Goal: Task Accomplishment & Management: Manage account settings

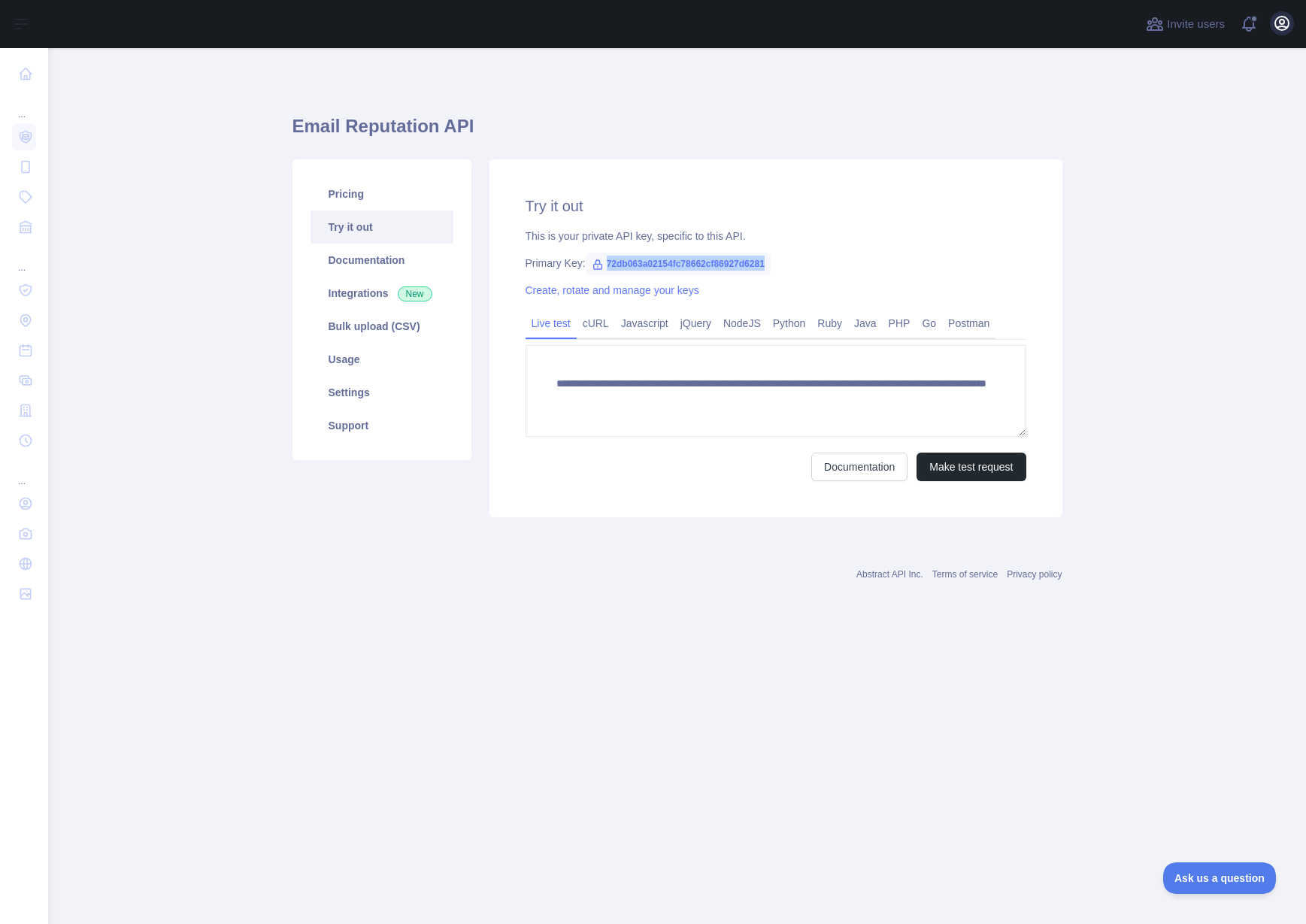
click at [1277, 24] on icon "button" at bounding box center [1282, 23] width 18 height 18
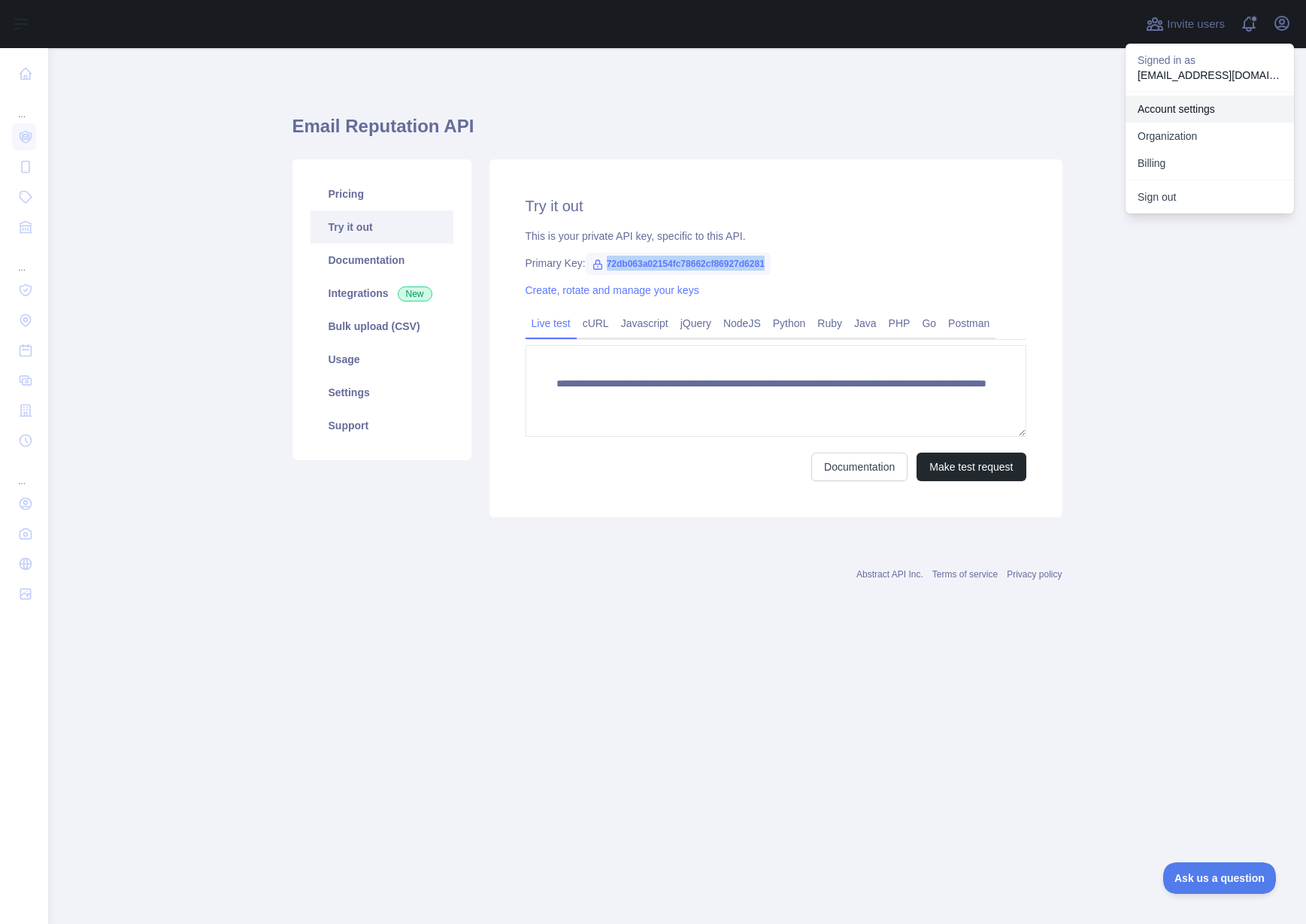
click at [1167, 108] on link "Account settings" at bounding box center [1209, 109] width 168 height 27
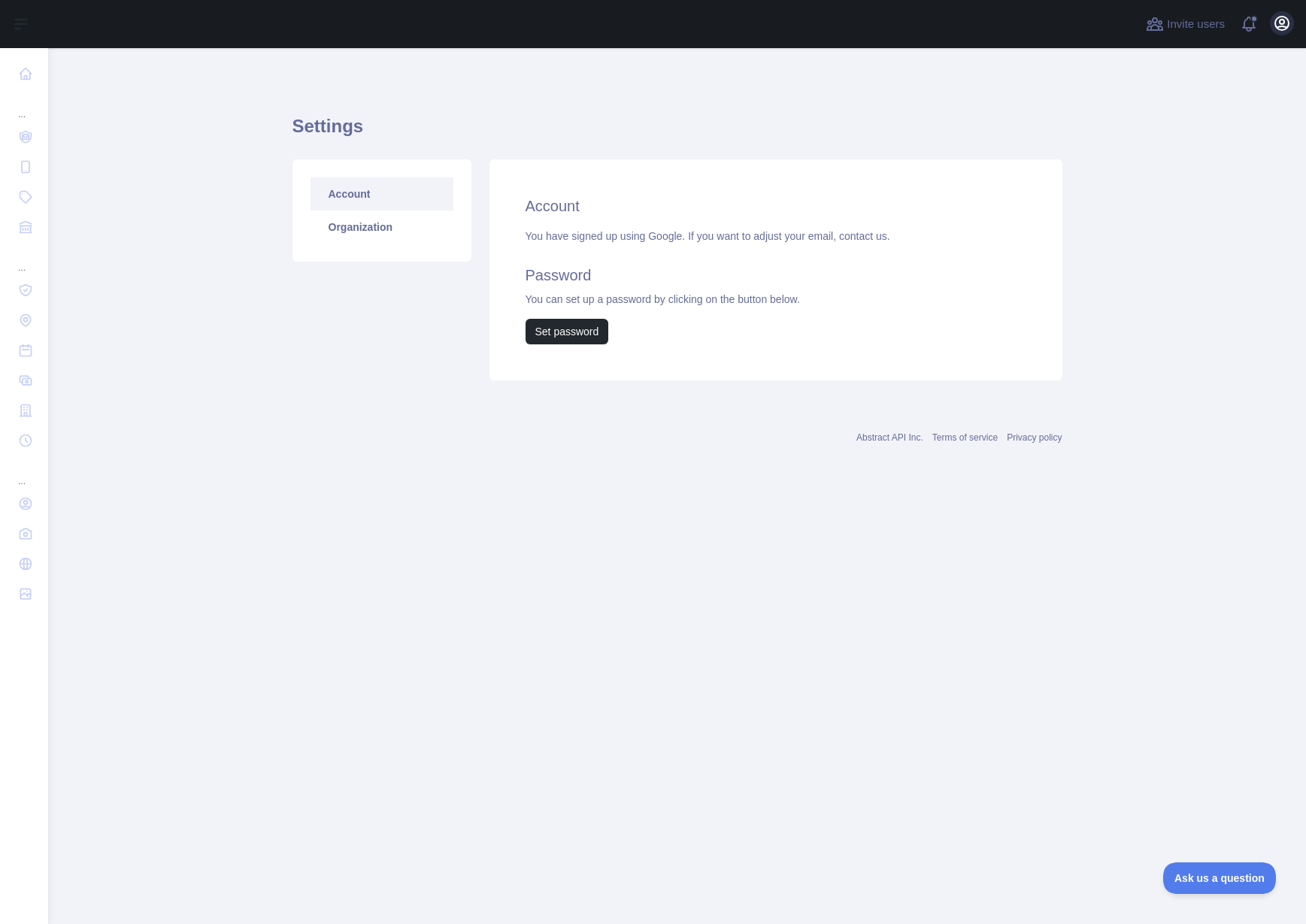
click at [1281, 28] on icon "button" at bounding box center [1282, 23] width 18 height 18
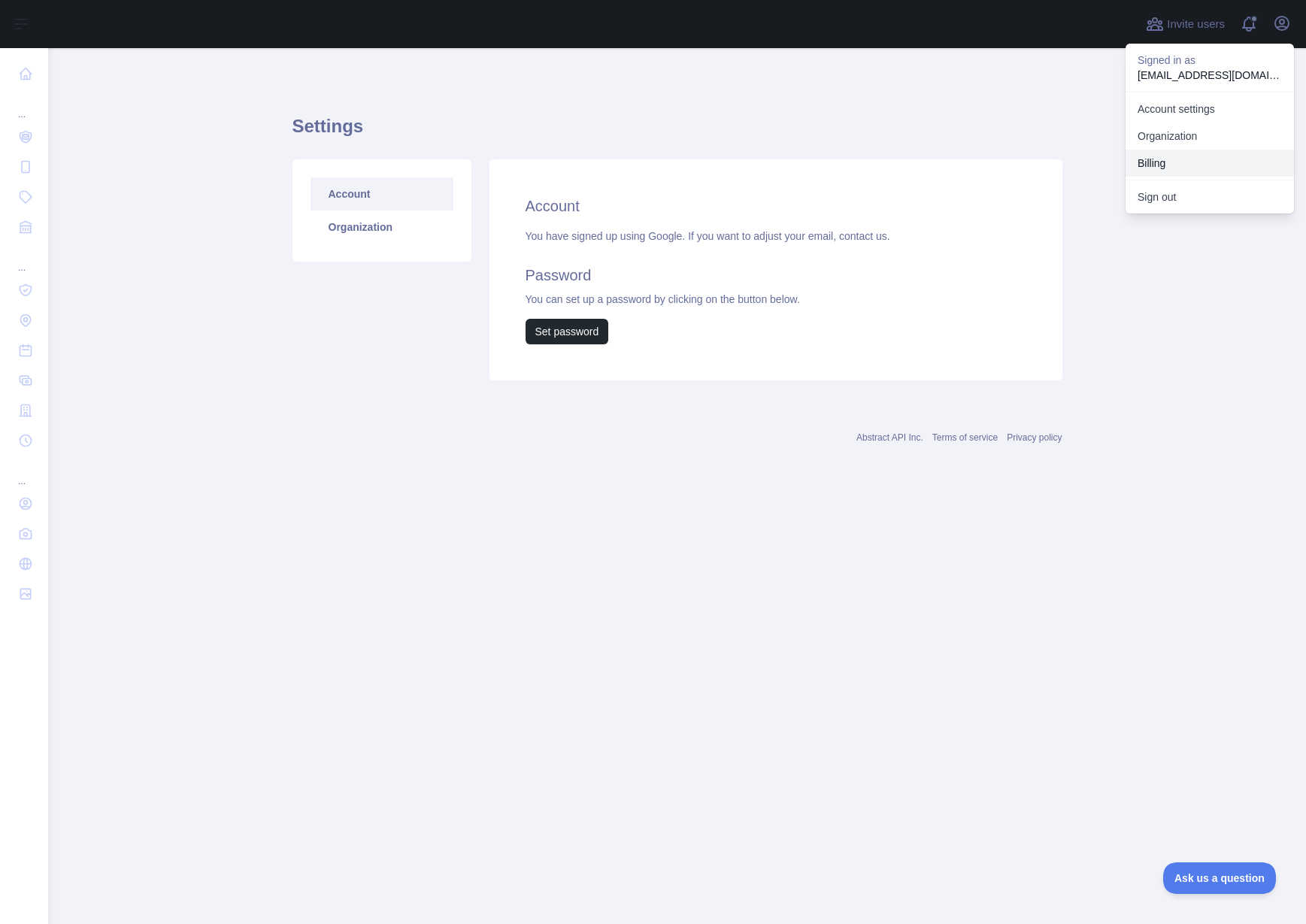
click at [1155, 164] on button "Billing" at bounding box center [1209, 163] width 168 height 27
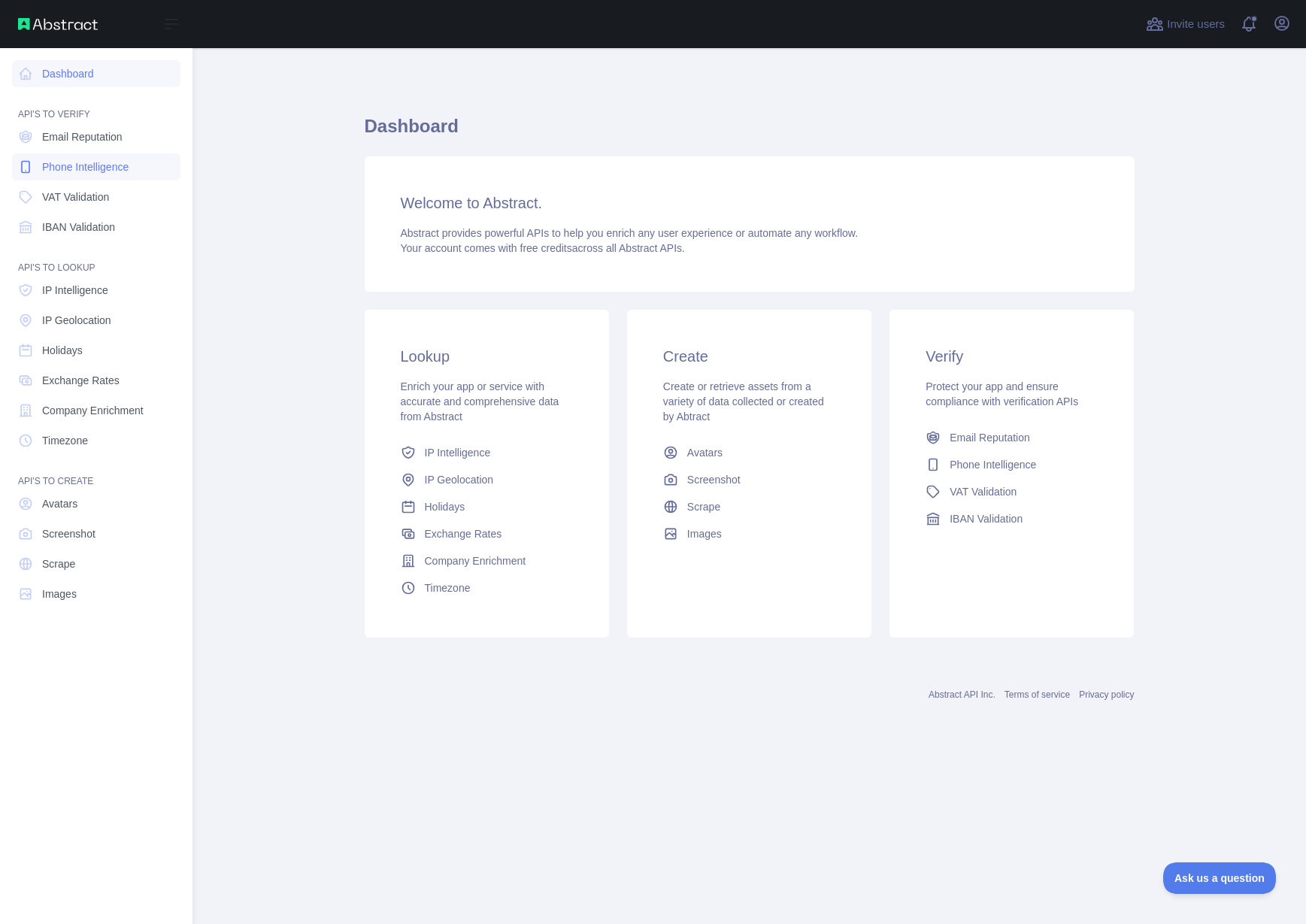
click at [98, 171] on span "Phone Intelligence" at bounding box center [85, 166] width 86 height 15
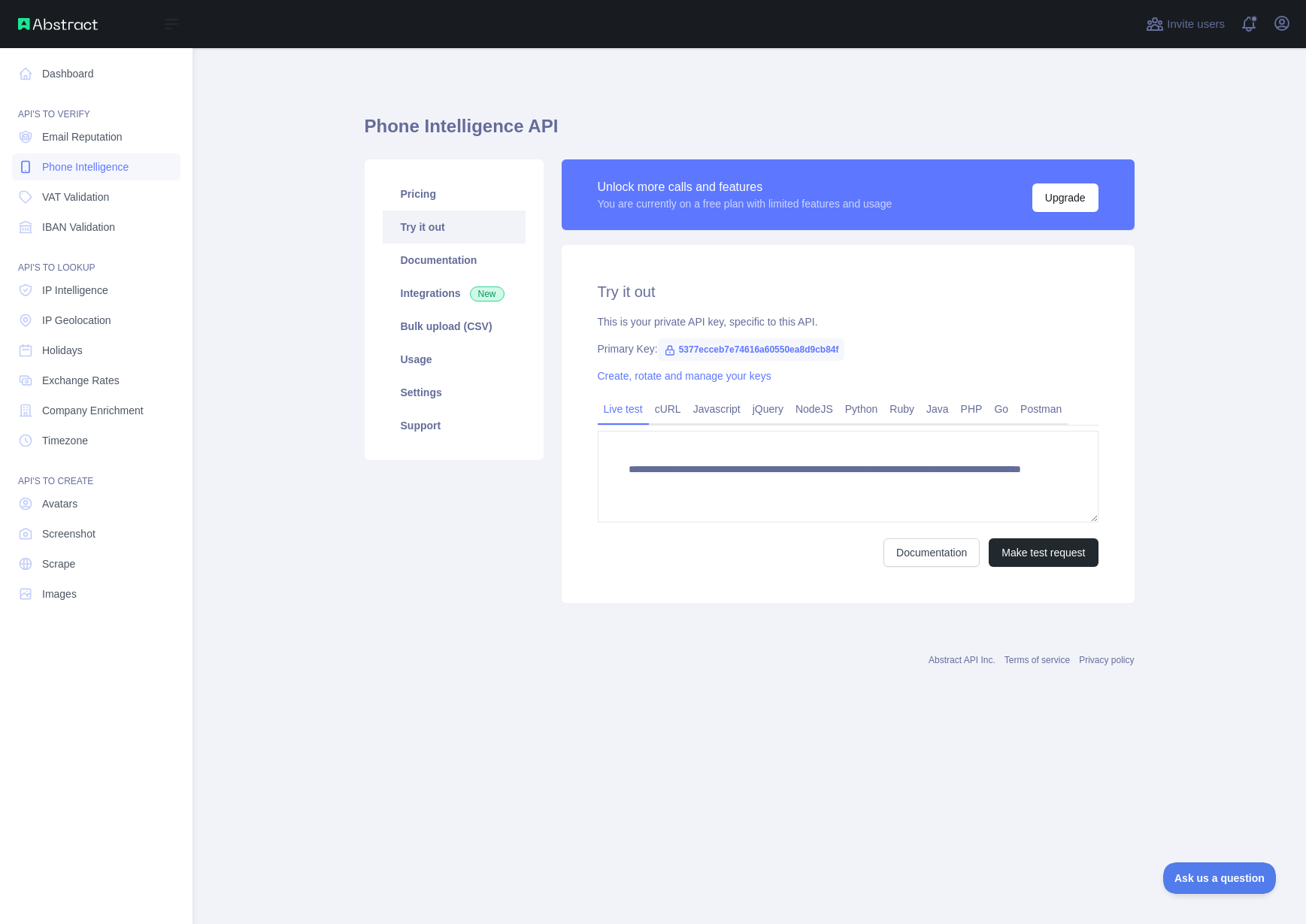
click at [102, 172] on span "Phone Intelligence" at bounding box center [85, 166] width 86 height 15
click at [98, 140] on span "Email Reputation" at bounding box center [82, 136] width 81 height 15
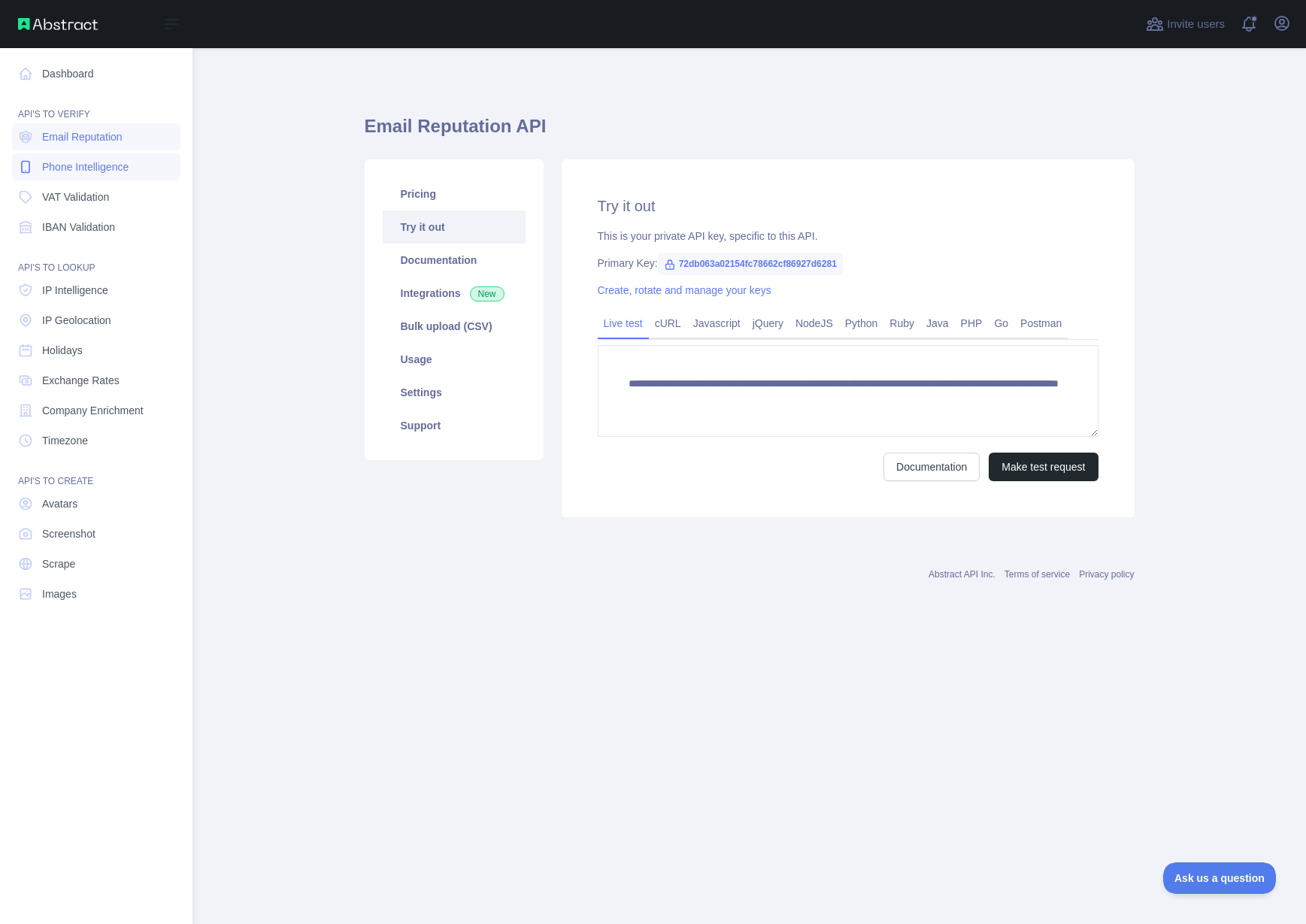
click at [101, 158] on link "Phone Intelligence" at bounding box center [95, 167] width 168 height 27
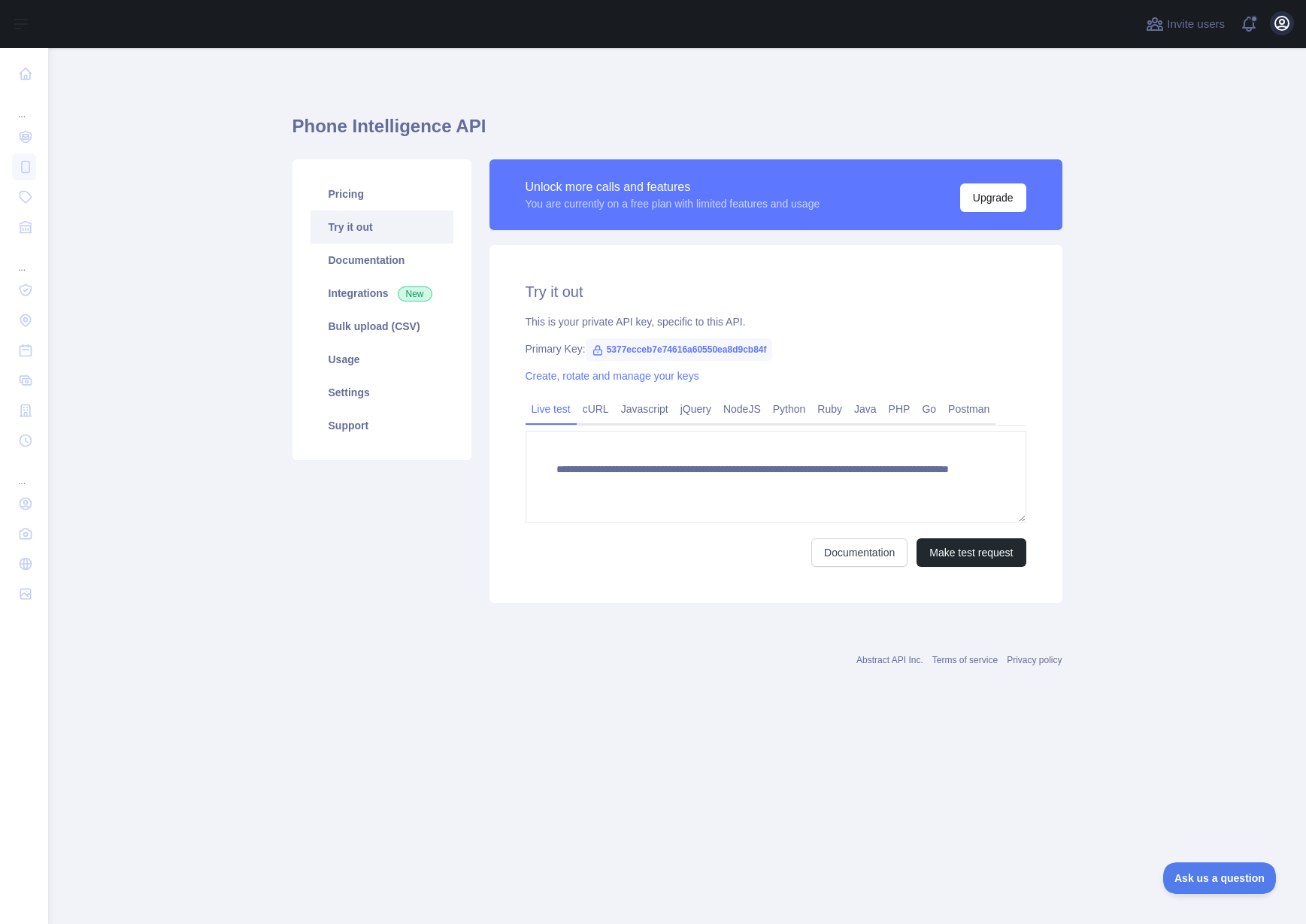
click at [1278, 25] on icon "button" at bounding box center [1282, 23] width 18 height 18
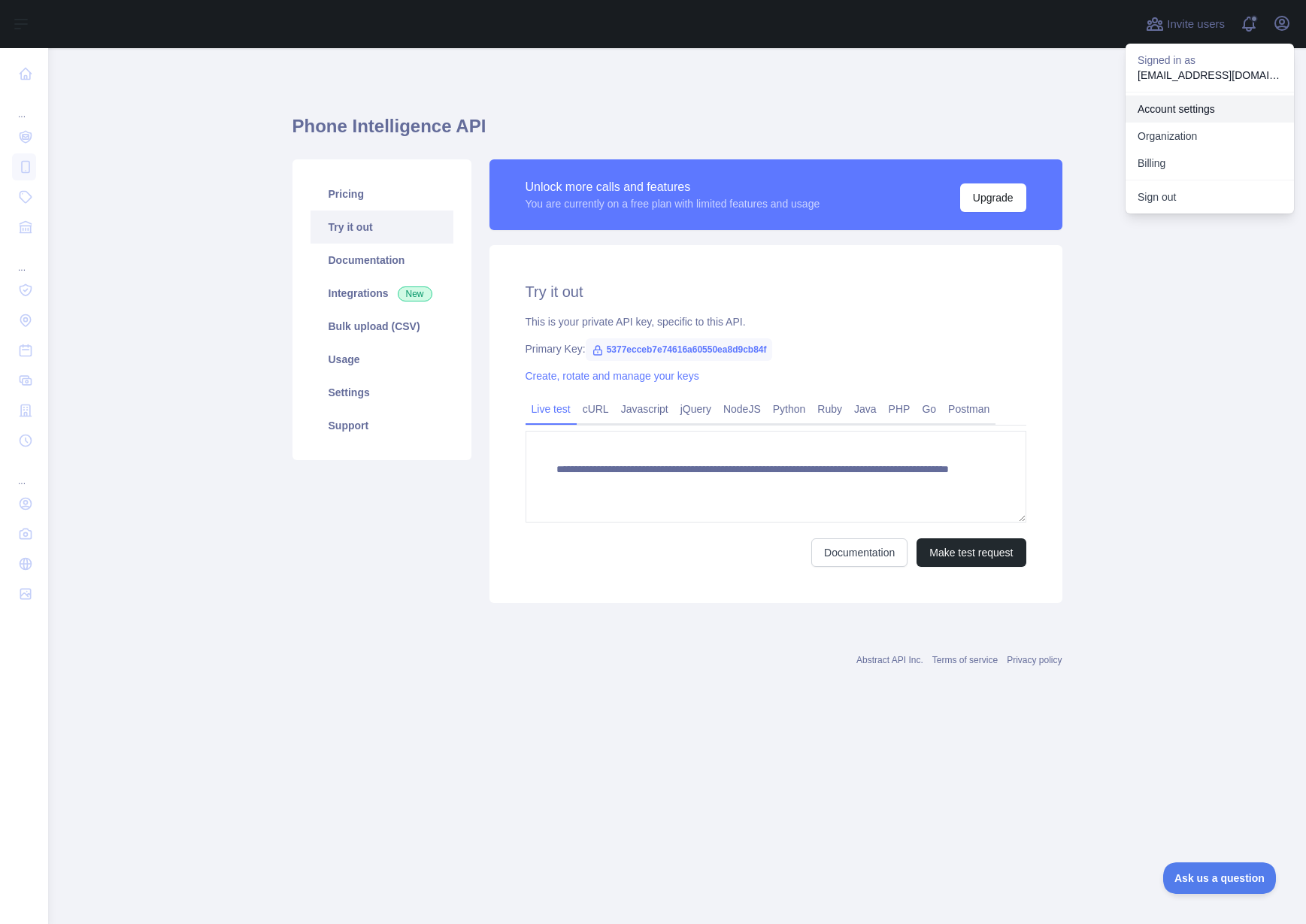
click at [1200, 111] on link "Account settings" at bounding box center [1209, 109] width 168 height 27
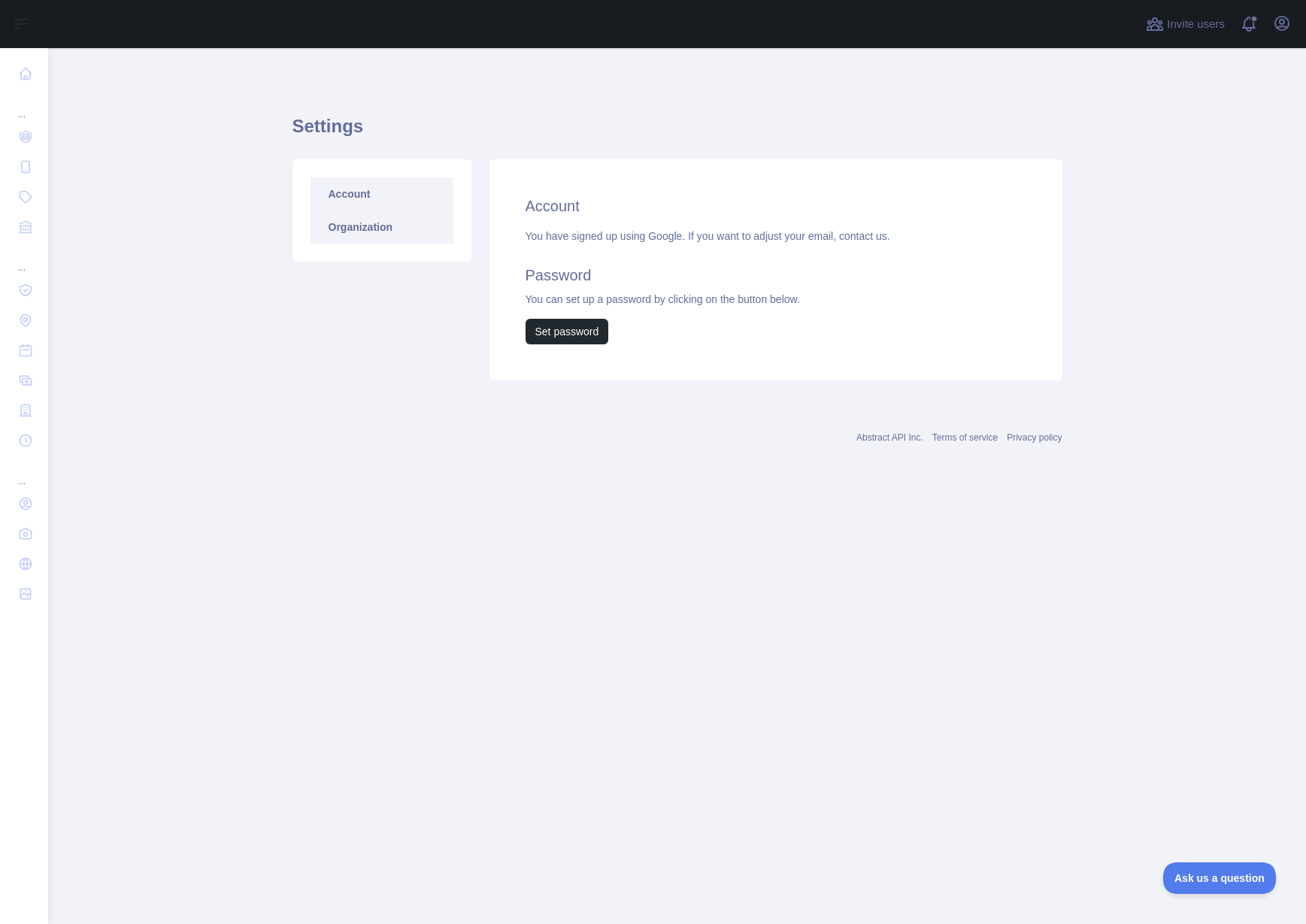
click at [387, 230] on link "Organization" at bounding box center [381, 227] width 143 height 33
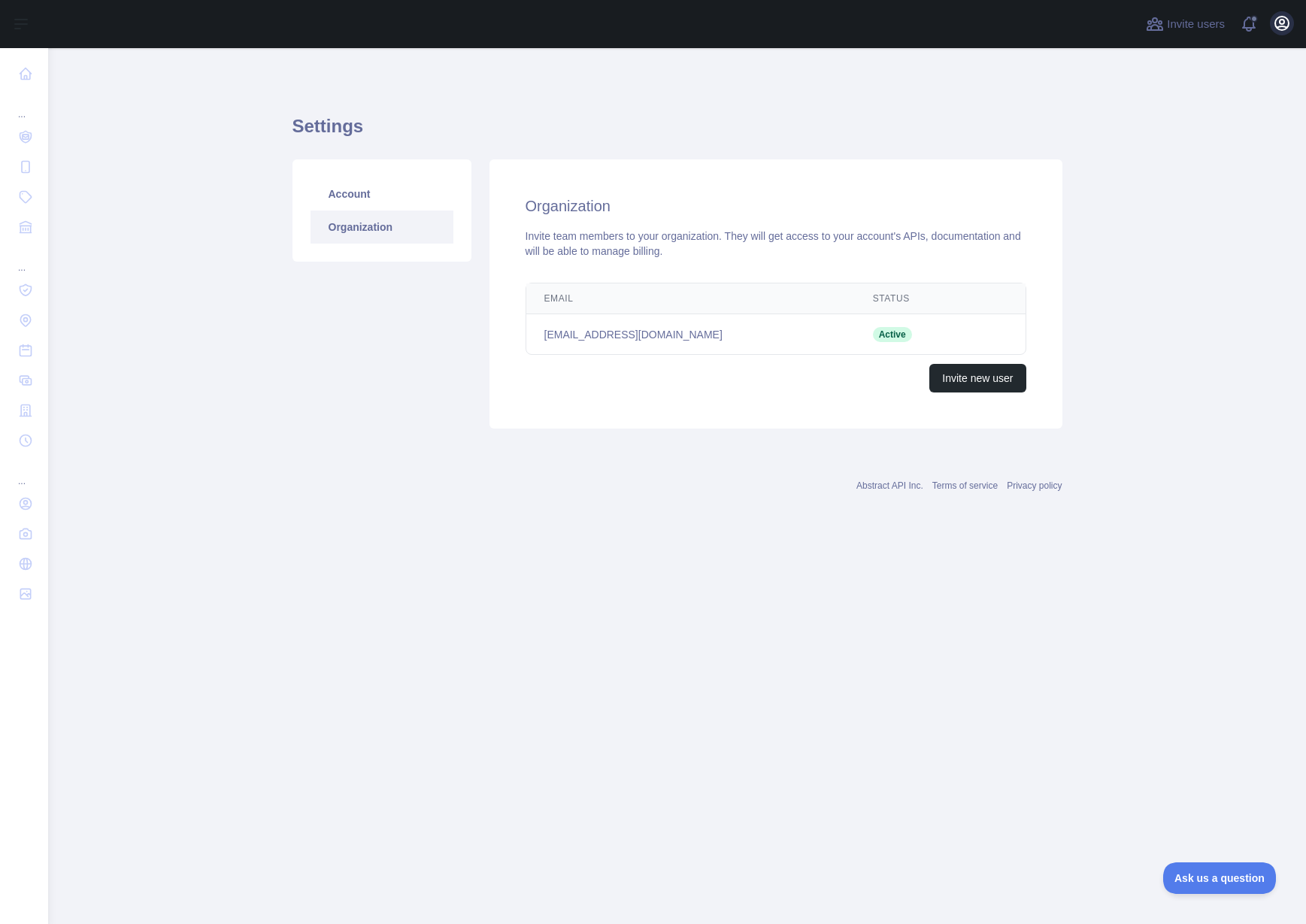
click at [1287, 18] on icon "button" at bounding box center [1282, 23] width 14 height 14
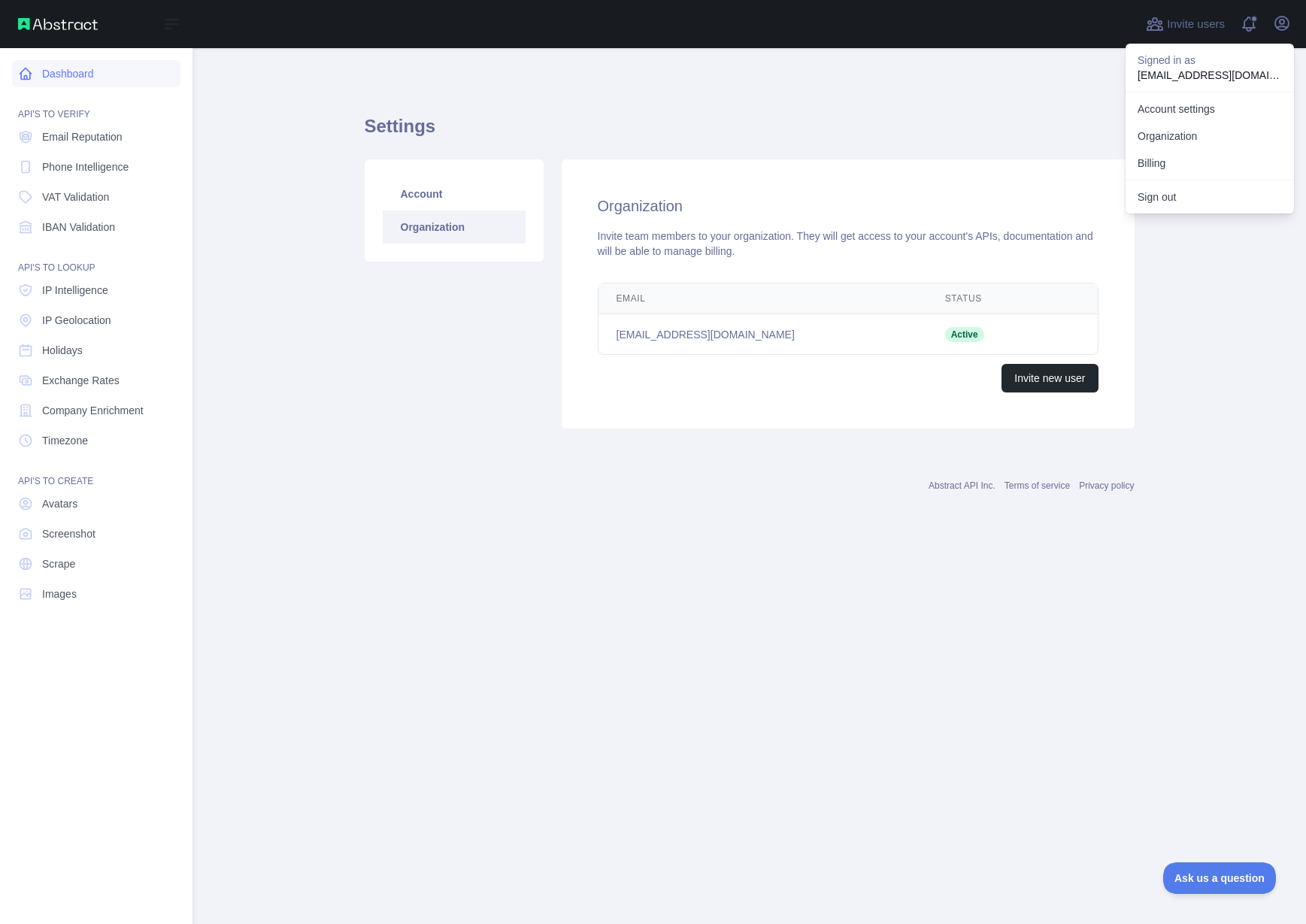
click at [22, 71] on icon at bounding box center [26, 74] width 12 height 12
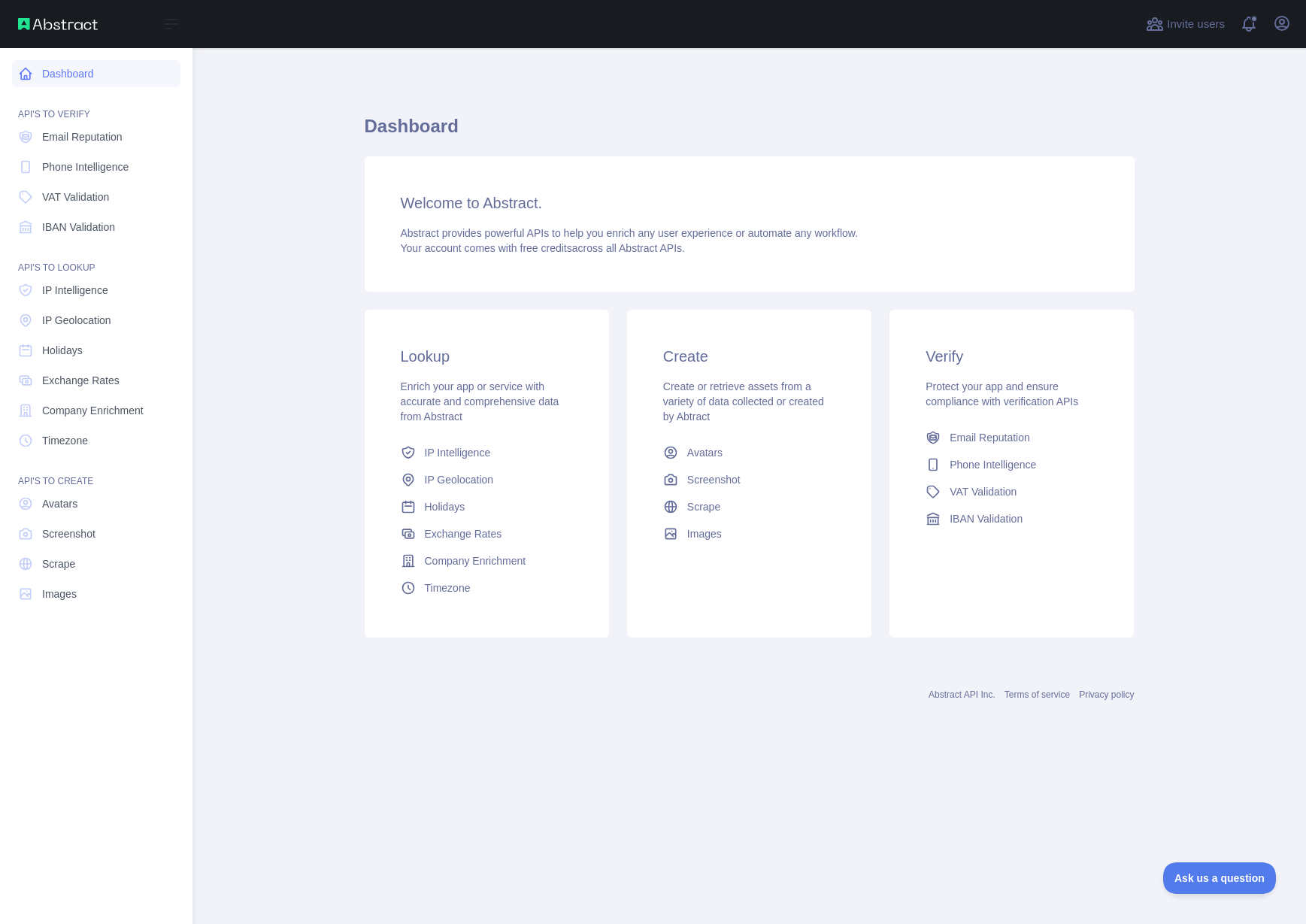
click at [84, 76] on link "Dashboard" at bounding box center [95, 74] width 168 height 27
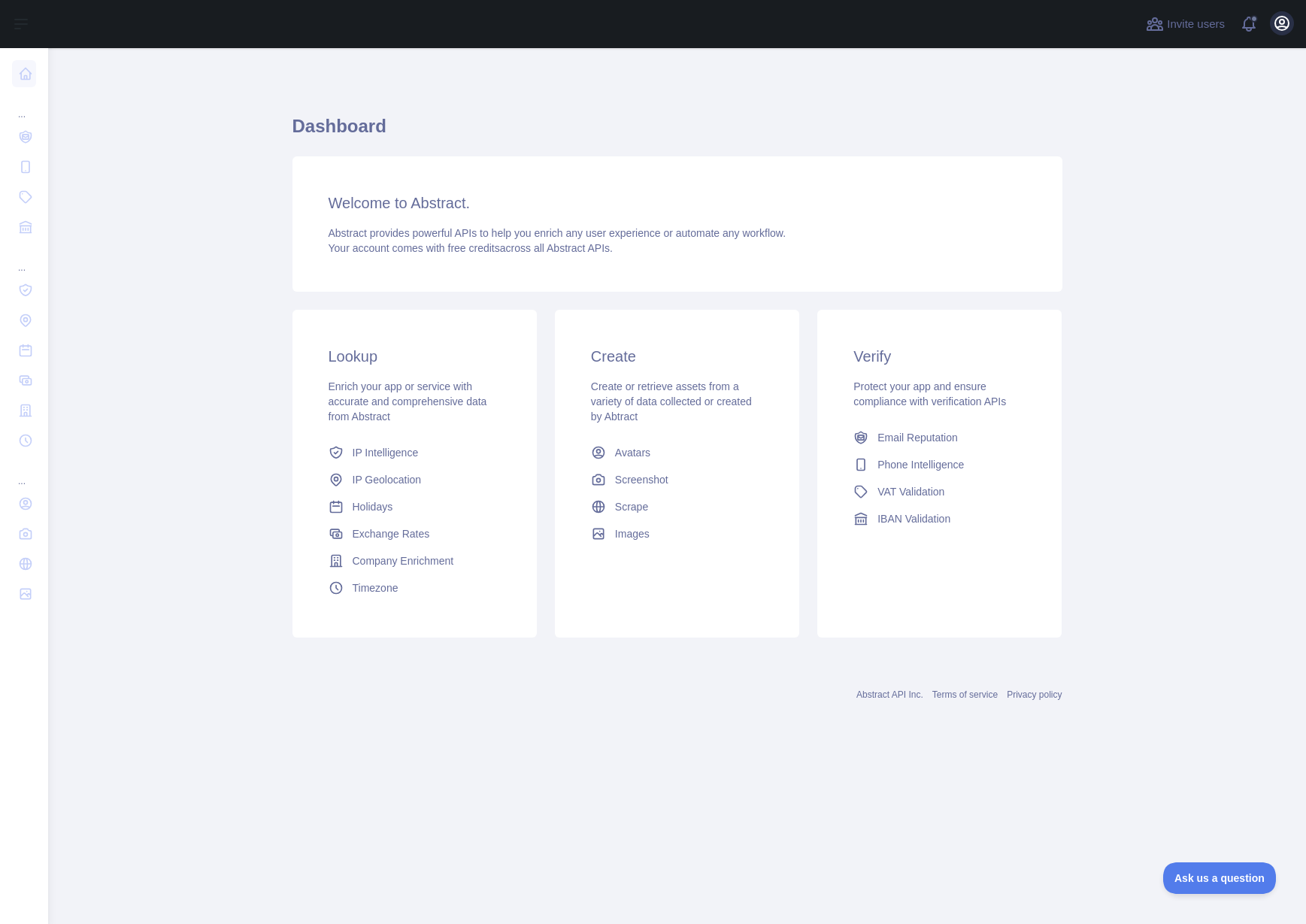
click at [1277, 33] on button "Open user menu" at bounding box center [1281, 23] width 24 height 24
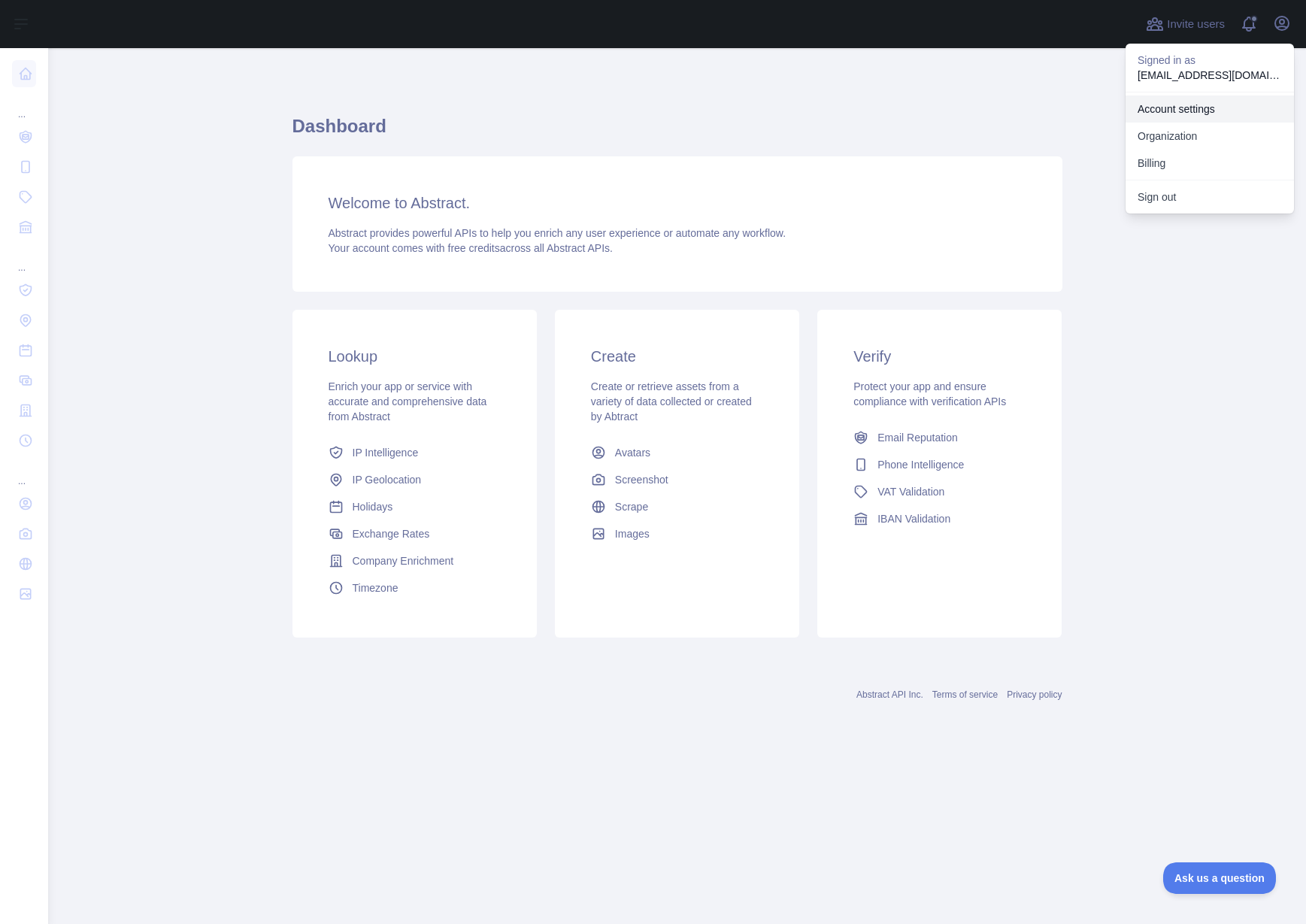
click at [1170, 115] on link "Account settings" at bounding box center [1209, 109] width 168 height 27
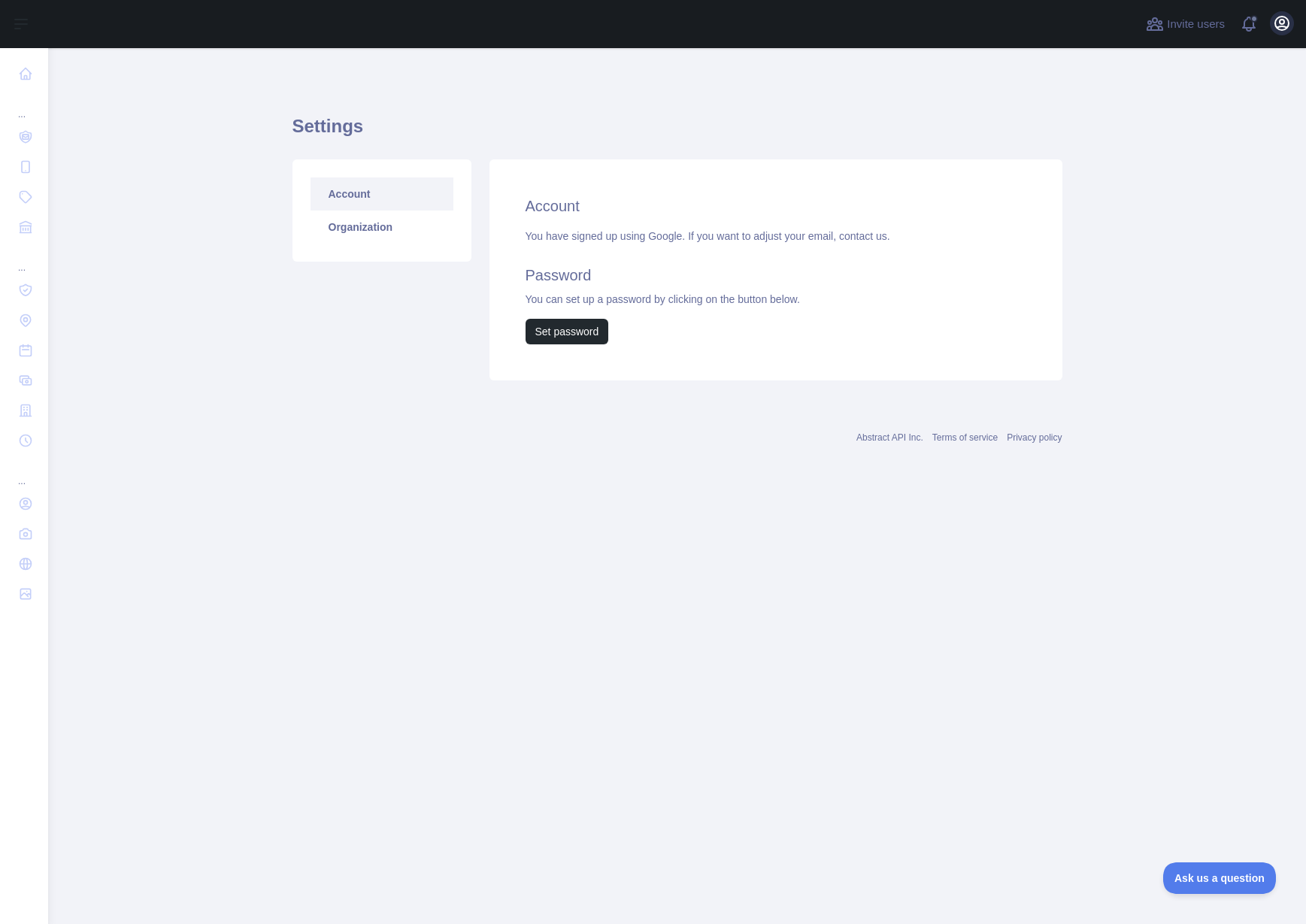
click at [1279, 29] on icon "button" at bounding box center [1282, 23] width 14 height 14
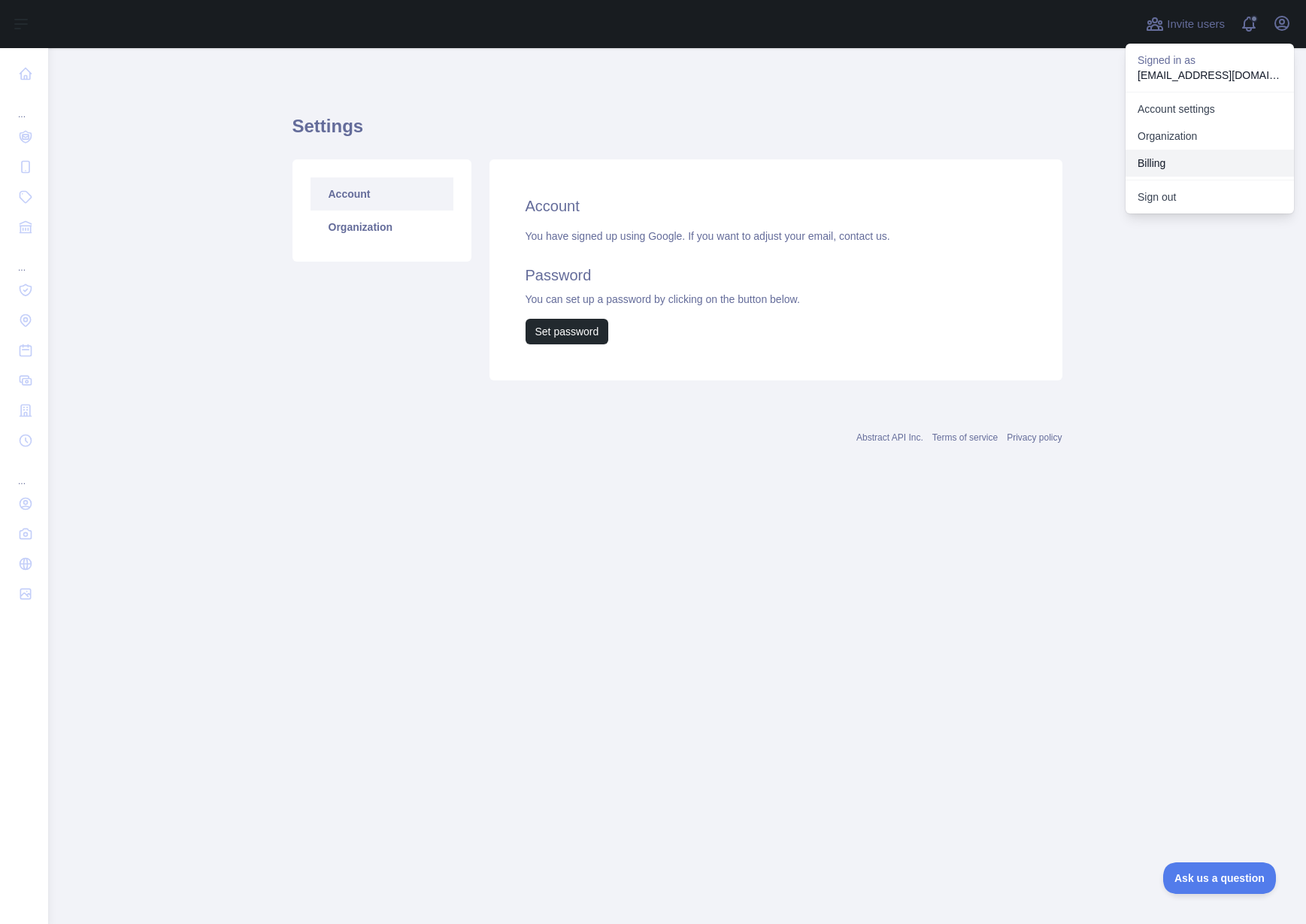
click at [1176, 162] on button "Billing" at bounding box center [1209, 163] width 168 height 27
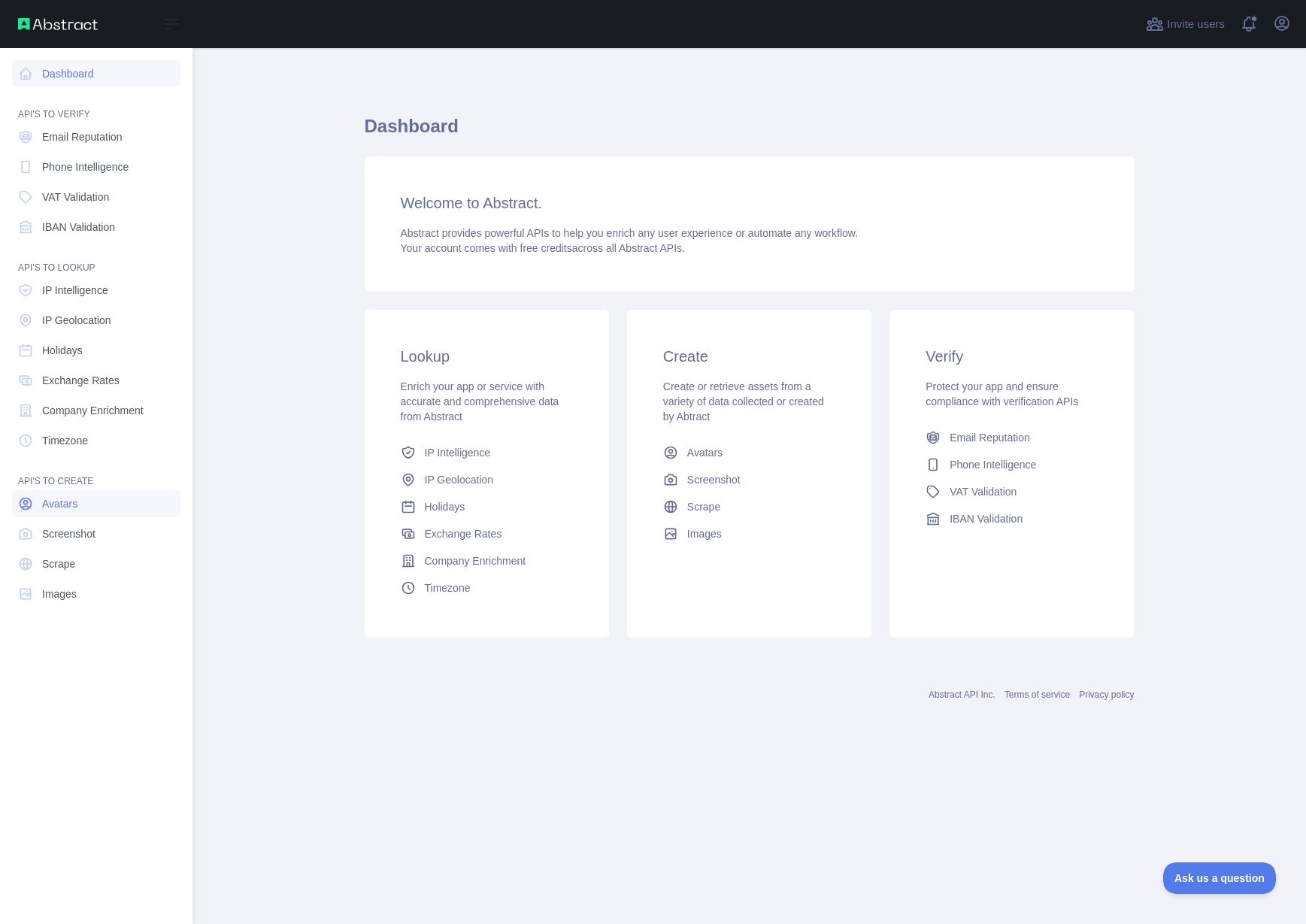
click at [61, 501] on span "Avatars" at bounding box center [59, 503] width 35 height 15
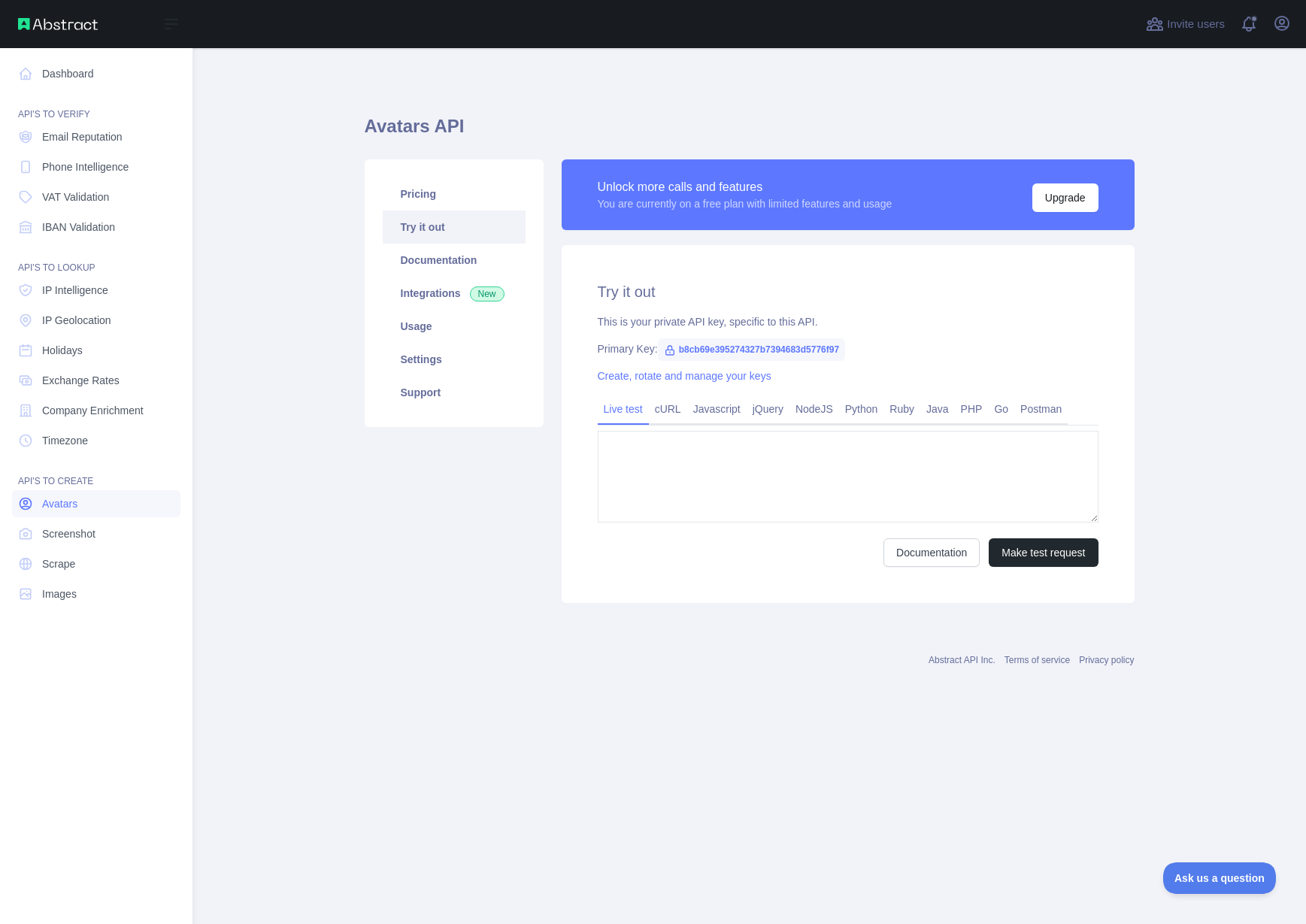
type textarea "**********"
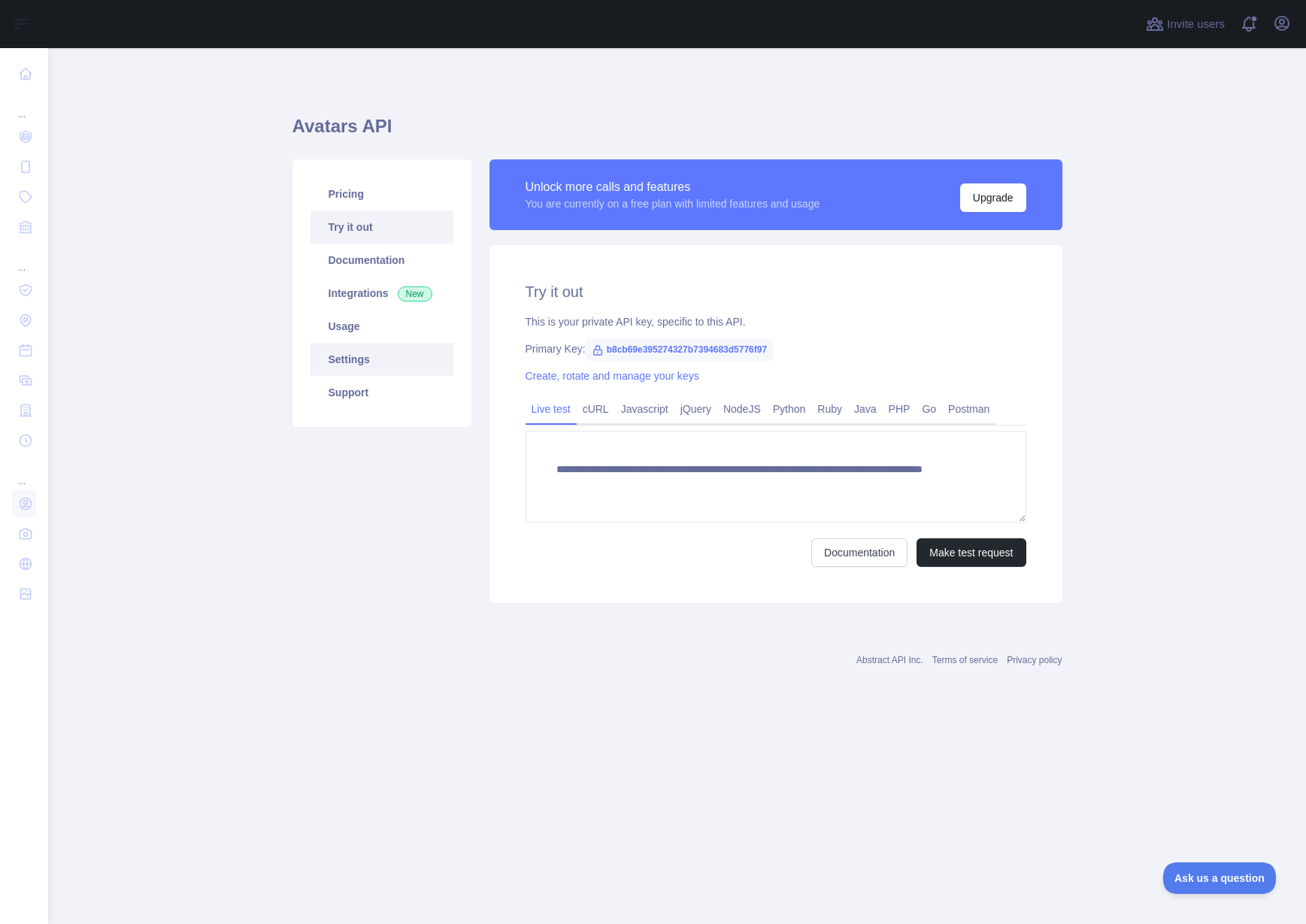
click at [352, 360] on link "Settings" at bounding box center [381, 359] width 143 height 33
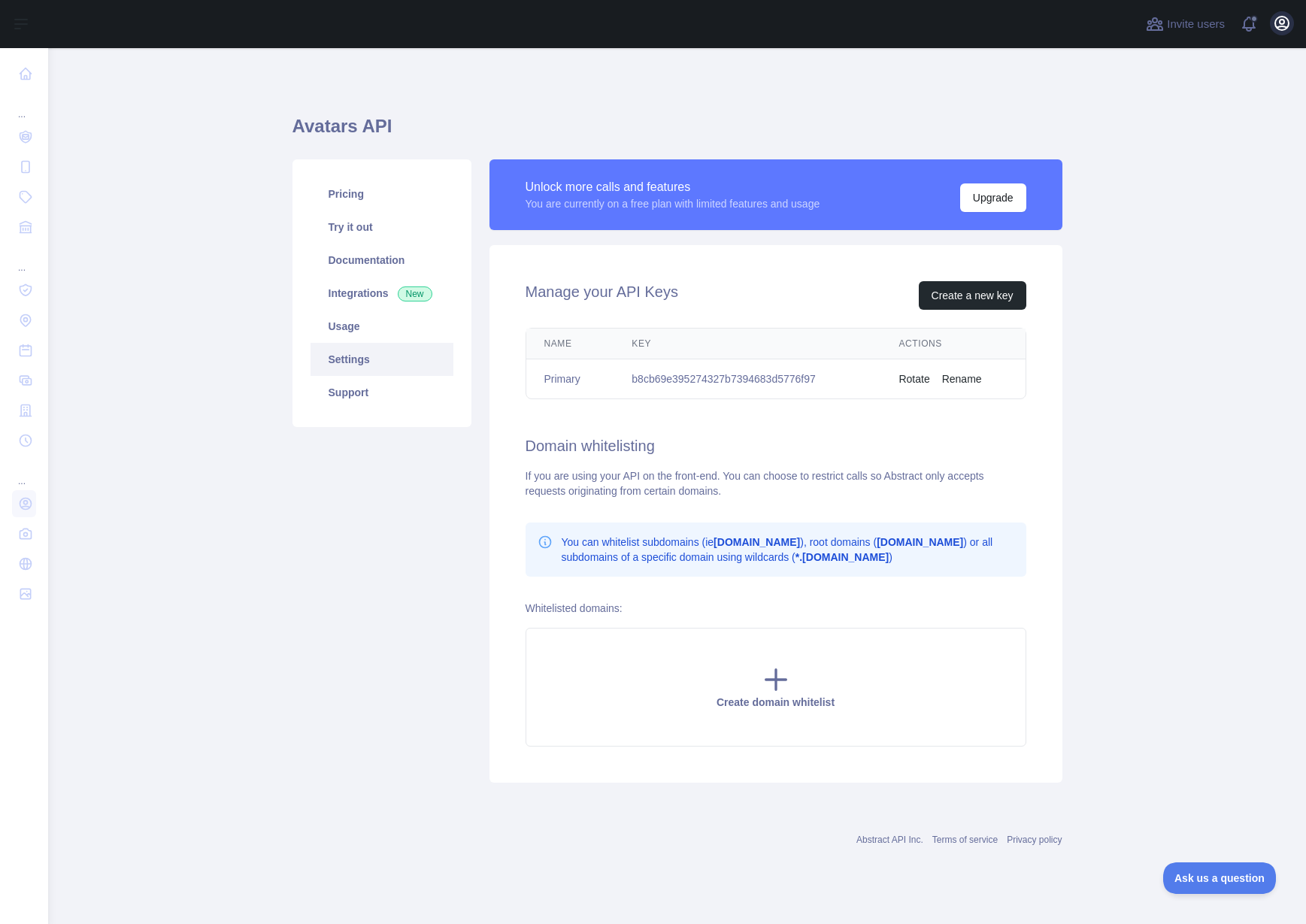
click at [1280, 31] on icon "button" at bounding box center [1282, 23] width 18 height 18
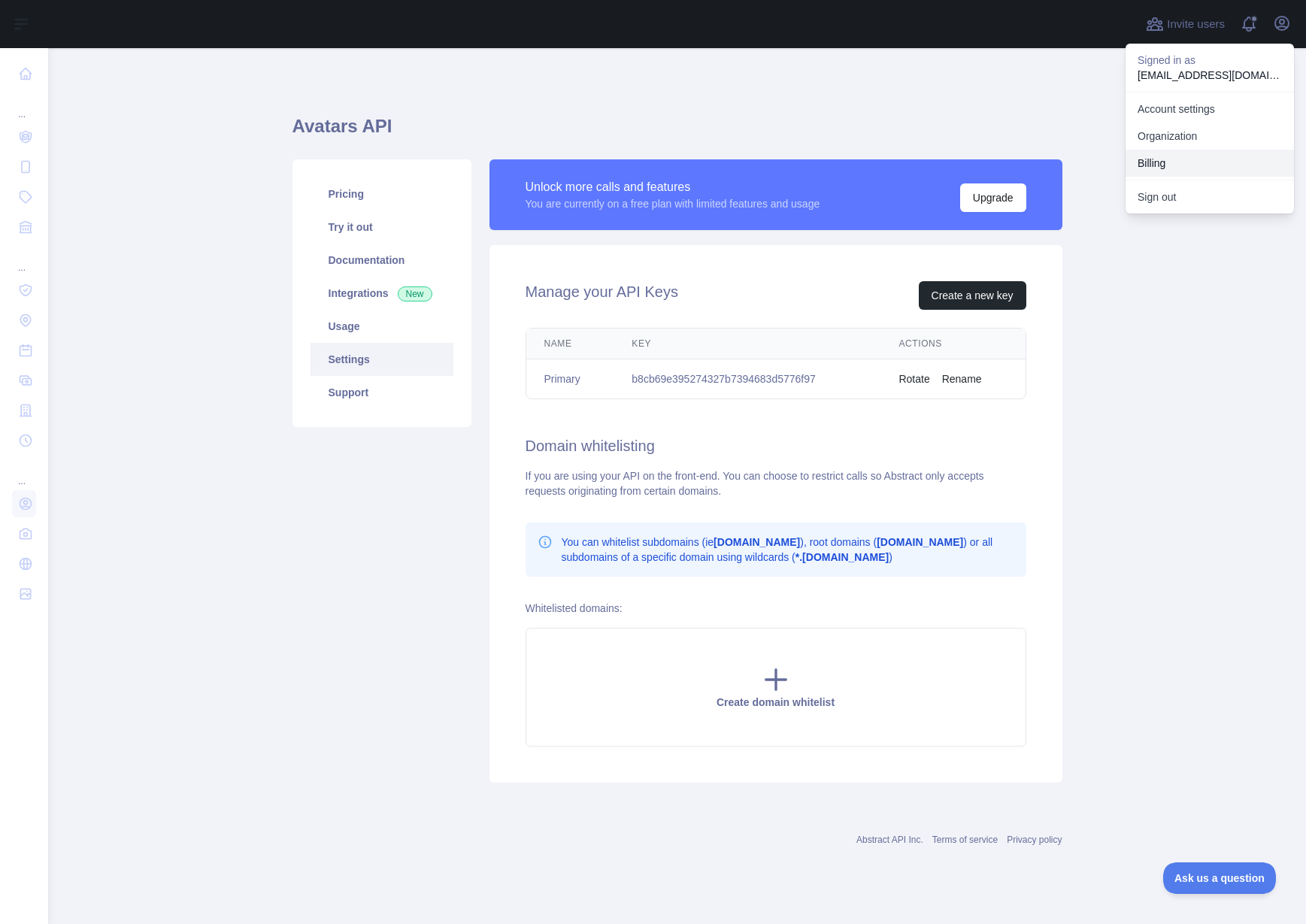
click at [1163, 165] on button "Billing" at bounding box center [1209, 163] width 168 height 27
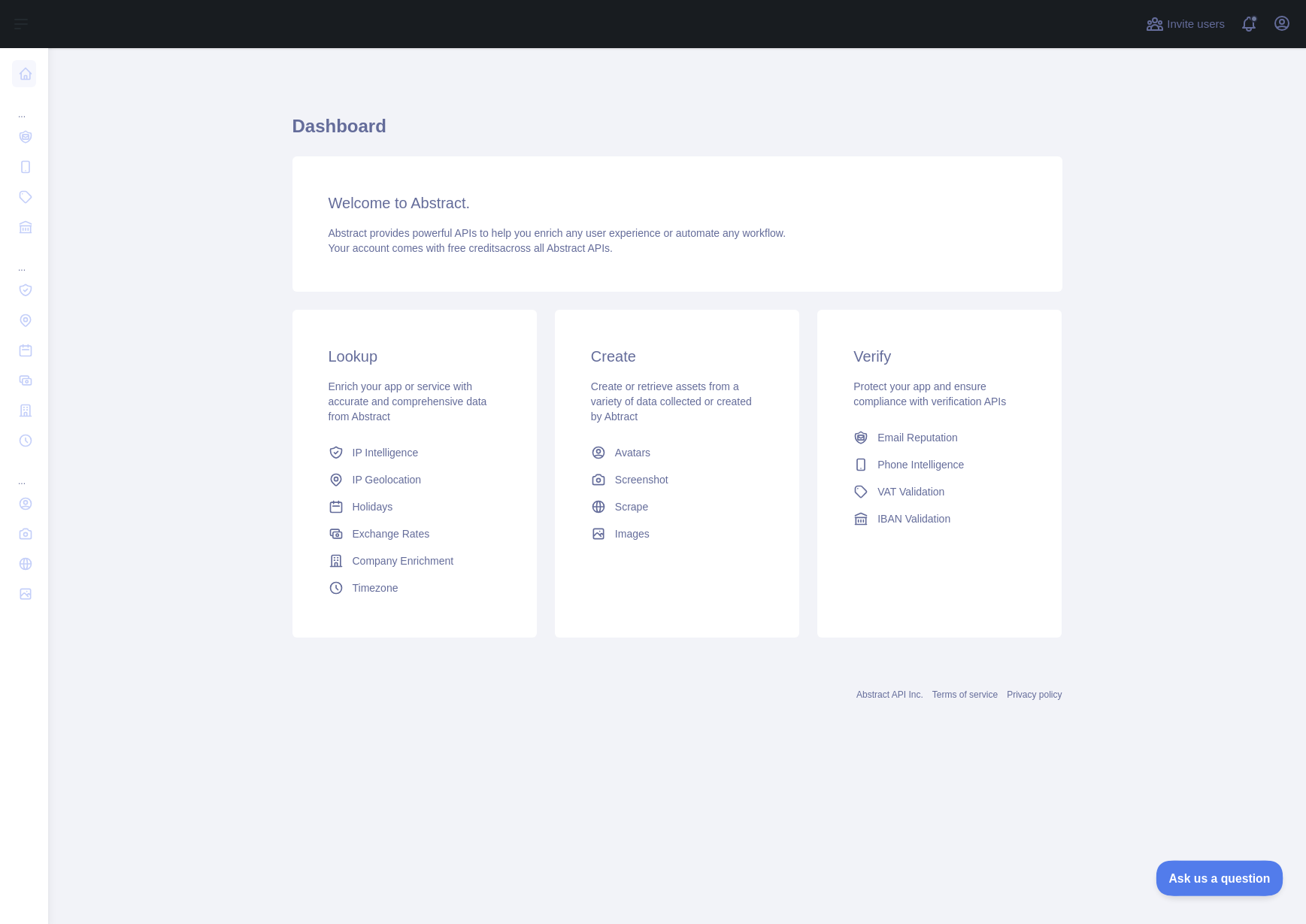
click at [1200, 879] on span "Ask us a question" at bounding box center [1212, 875] width 113 height 11
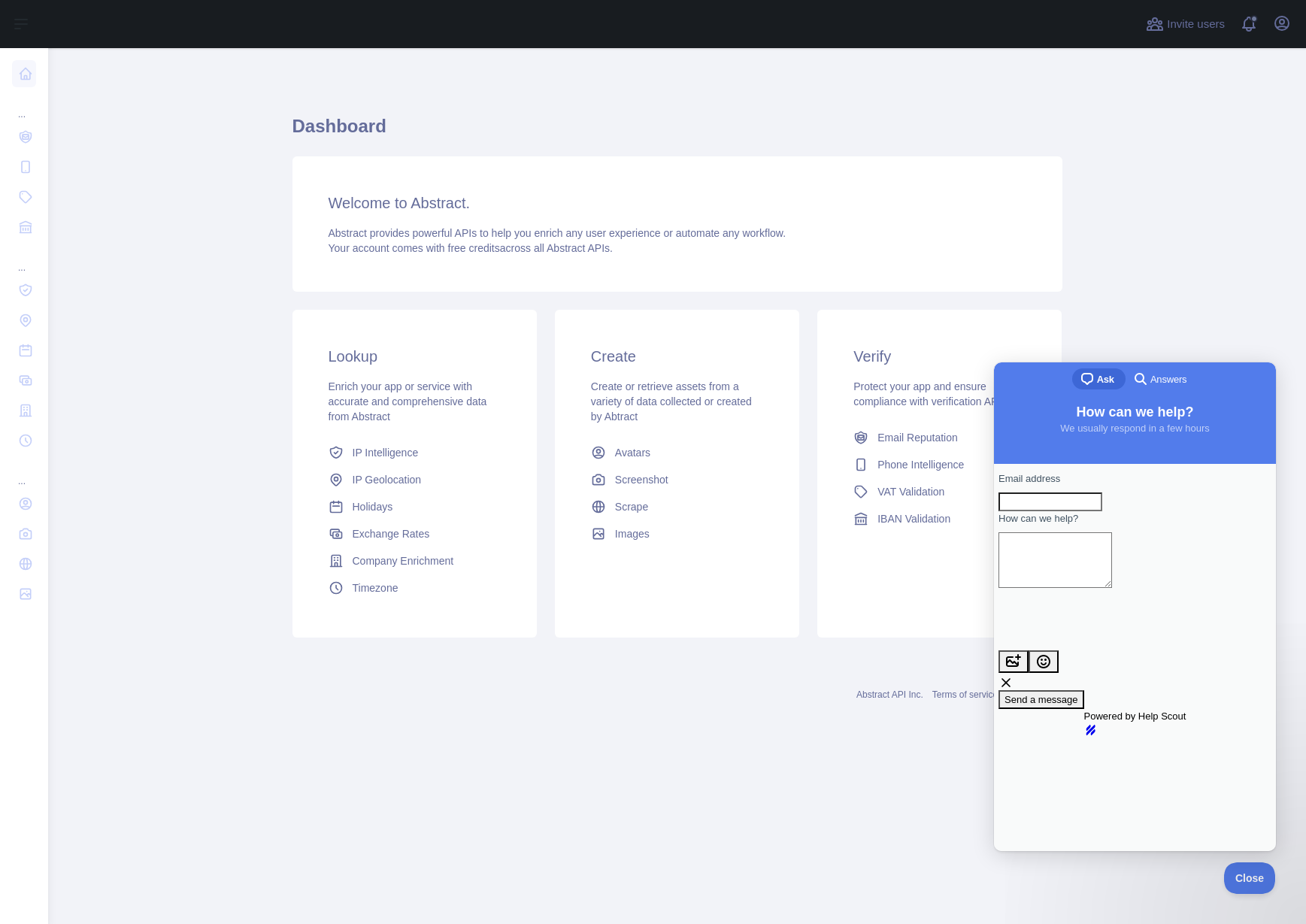
click at [1063, 580] on textarea "How can we help?" at bounding box center [1054, 560] width 114 height 55
type textarea "**********"
click at [1078, 694] on span "Send a message" at bounding box center [1041, 700] width 74 height 12
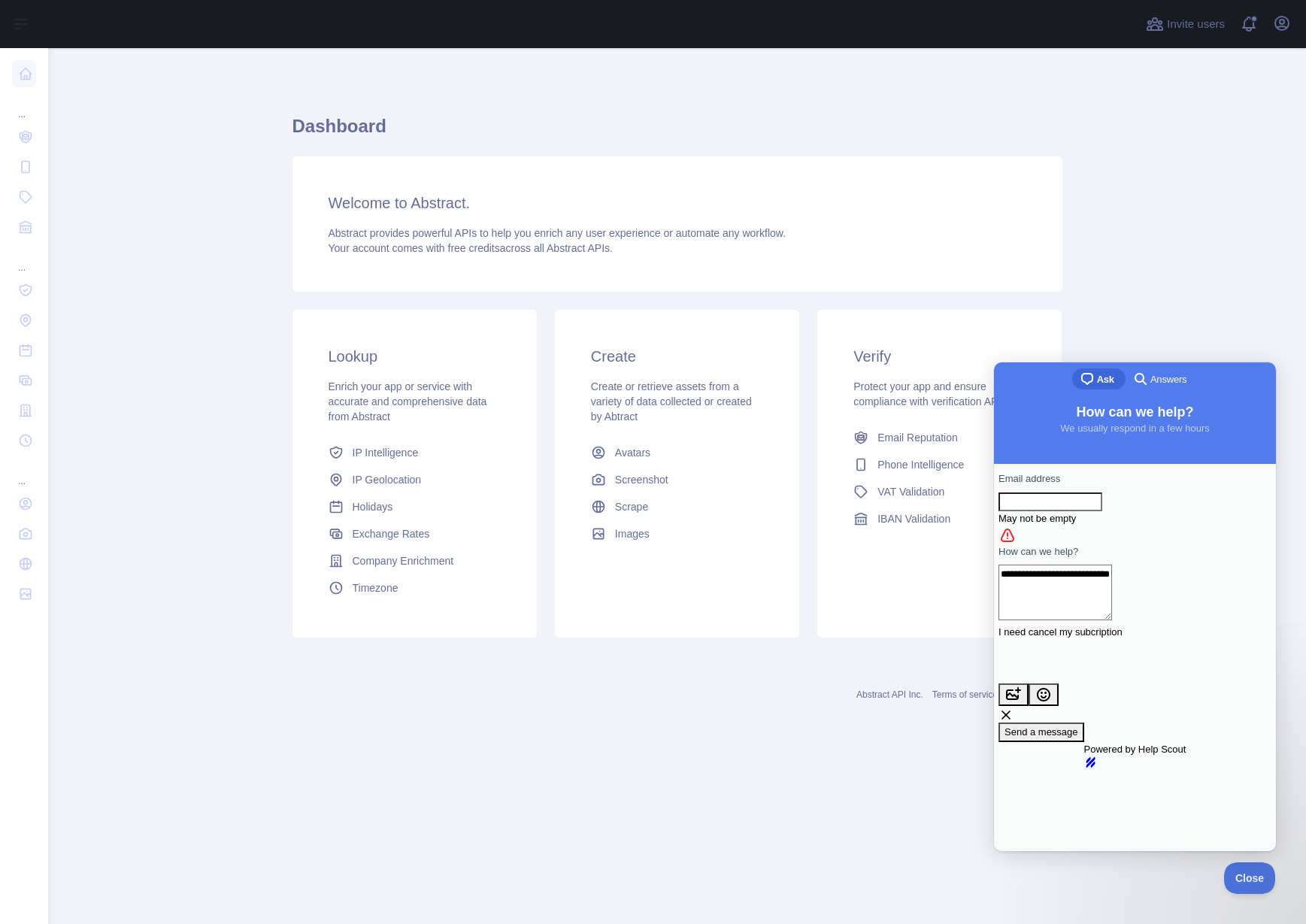
click at [1086, 512] on input "Email address" at bounding box center [1049, 502] width 104 height 19
click at [1277, 29] on icon "button" at bounding box center [1282, 23] width 14 height 14
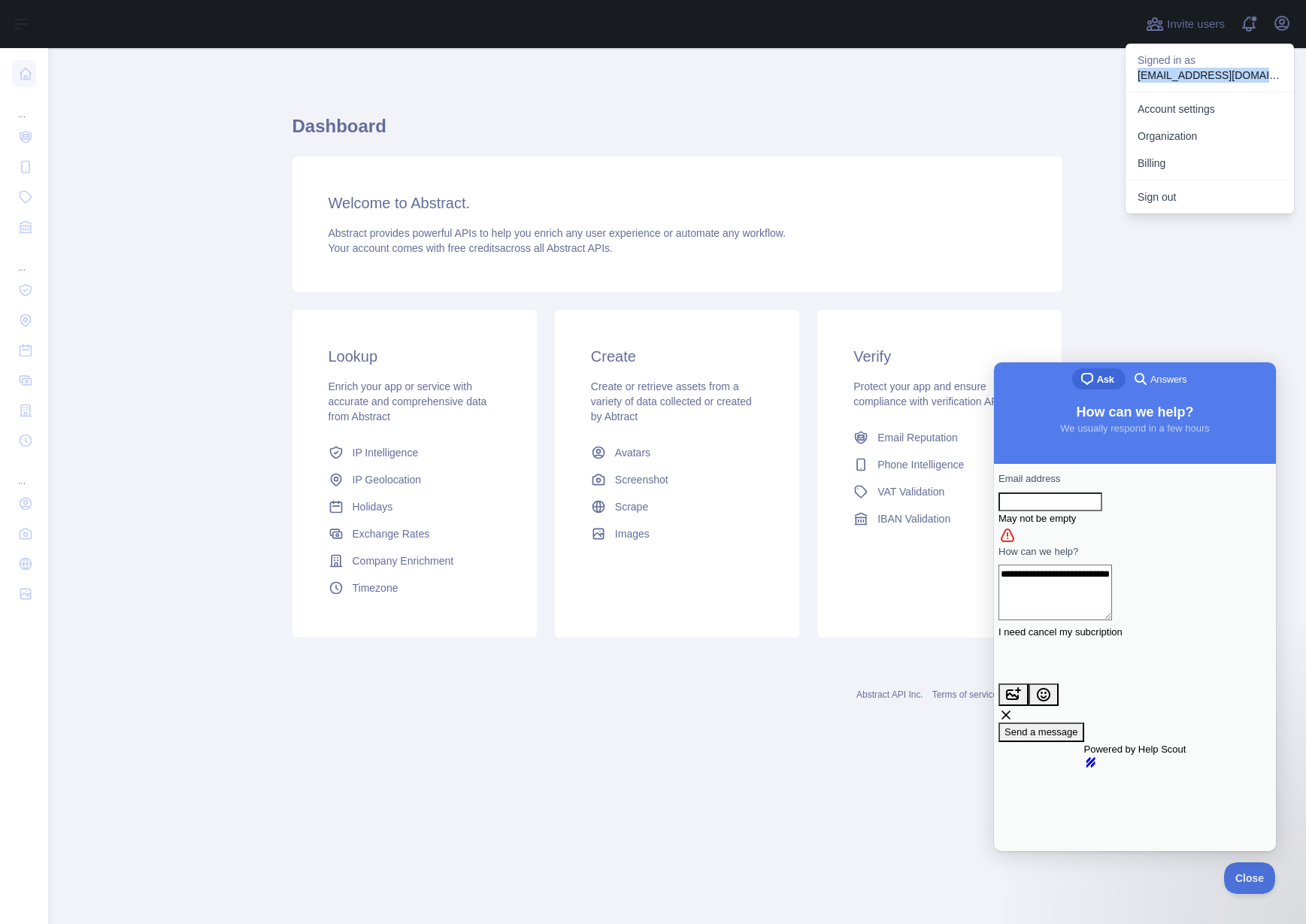
drag, startPoint x: 1140, startPoint y: 75, endPoint x: 1282, endPoint y: 79, distance: 142.1
click at [1282, 79] on div "Signed in as cmbrandon2021@gmail.com" at bounding box center [1209, 68] width 168 height 49
copy p "cmbrandon2021@gmail.com"
click at [1081, 506] on input "Email address" at bounding box center [1049, 502] width 104 height 19
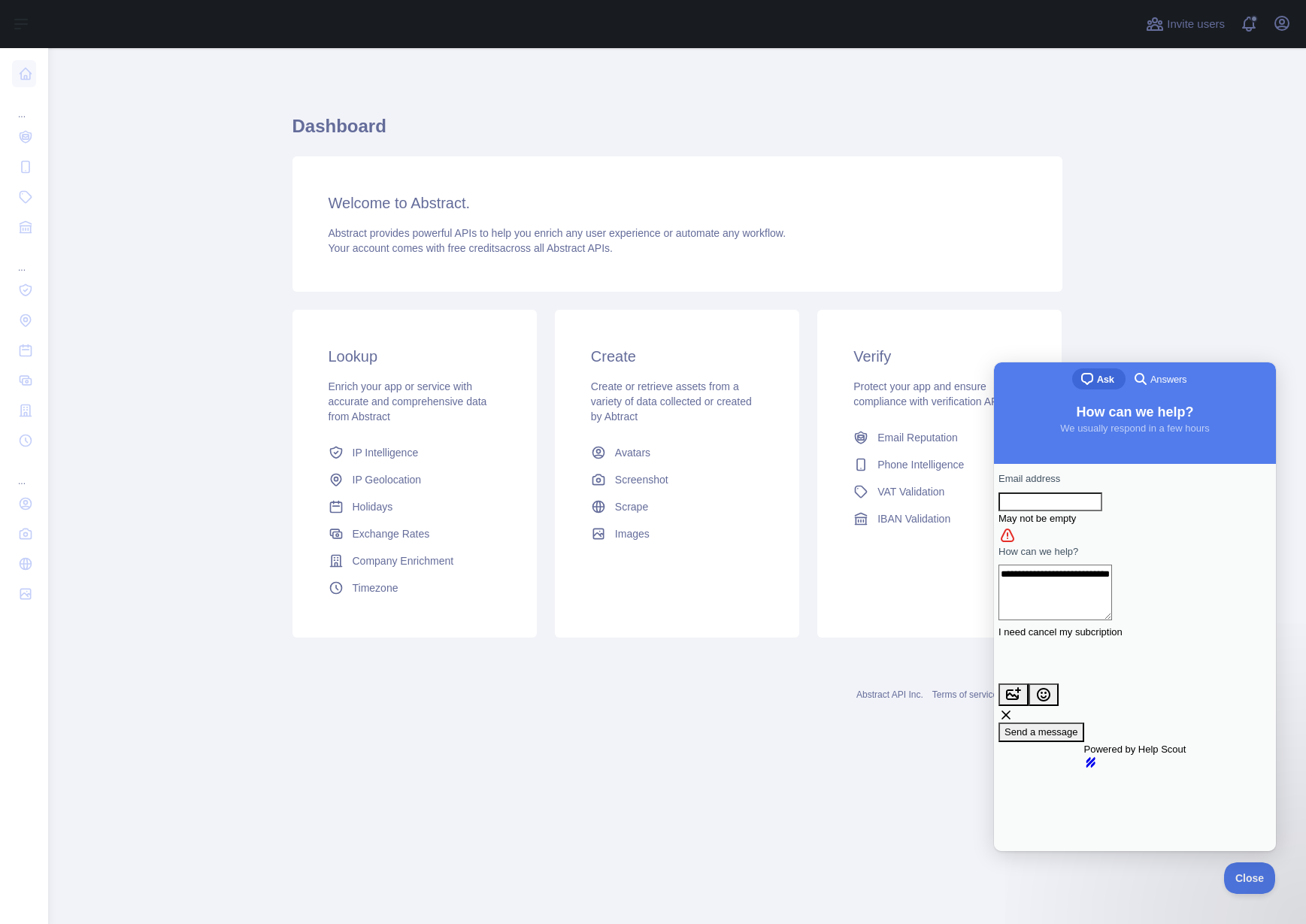
paste input "**********"
type input "**********"
click at [1078, 726] on span "Send a message" at bounding box center [1041, 732] width 74 height 12
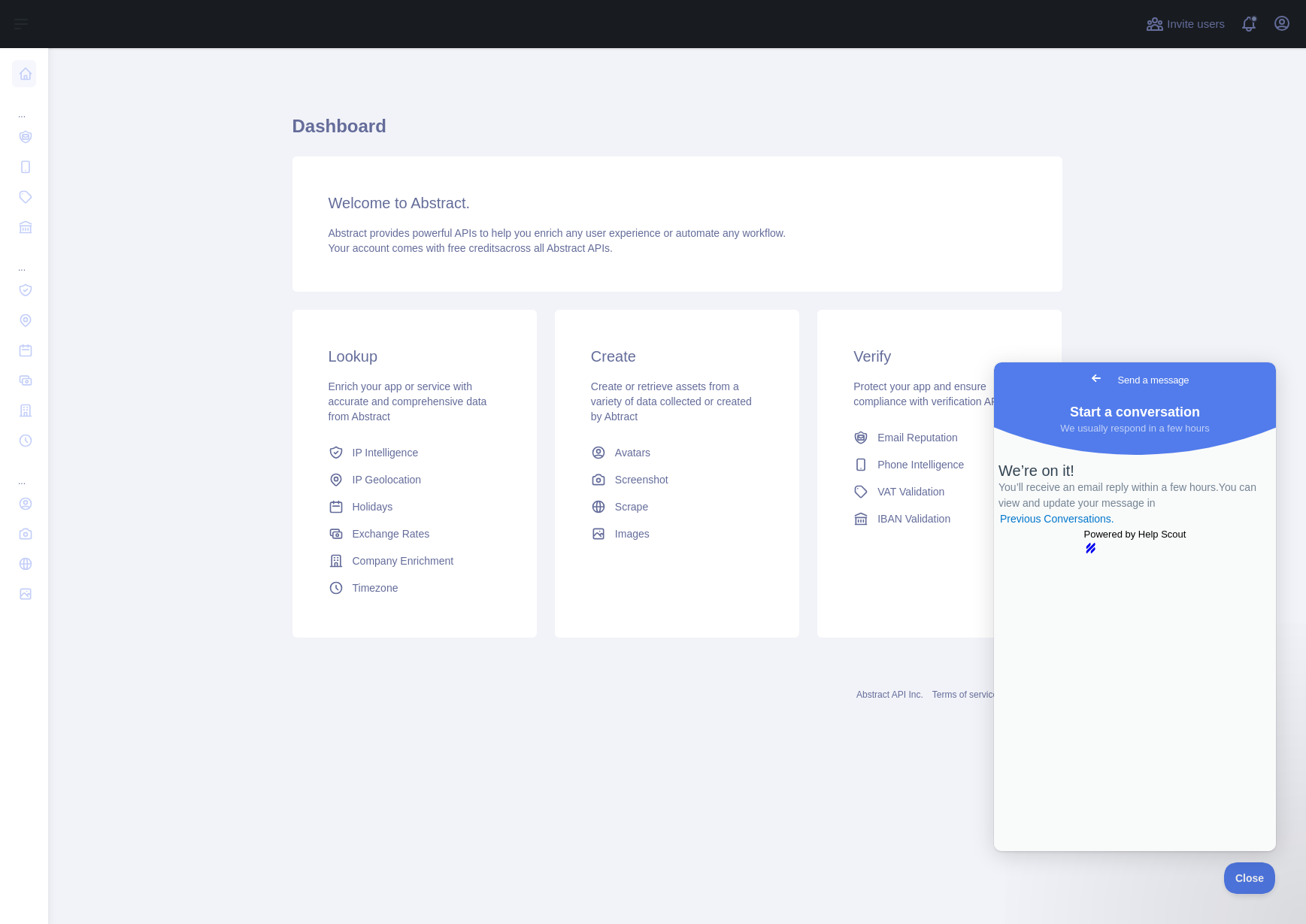
click at [672, 688] on div "Abstract API Inc. Terms of service Privacy policy" at bounding box center [677, 686] width 770 height 54
click at [1166, 324] on main "Dashboard Welcome to Abstract. Abstract provides powerful APIs to help you enri…" at bounding box center [677, 486] width 1257 height 875
click at [1086, 380] on span "Go back" at bounding box center [1095, 378] width 18 height 18
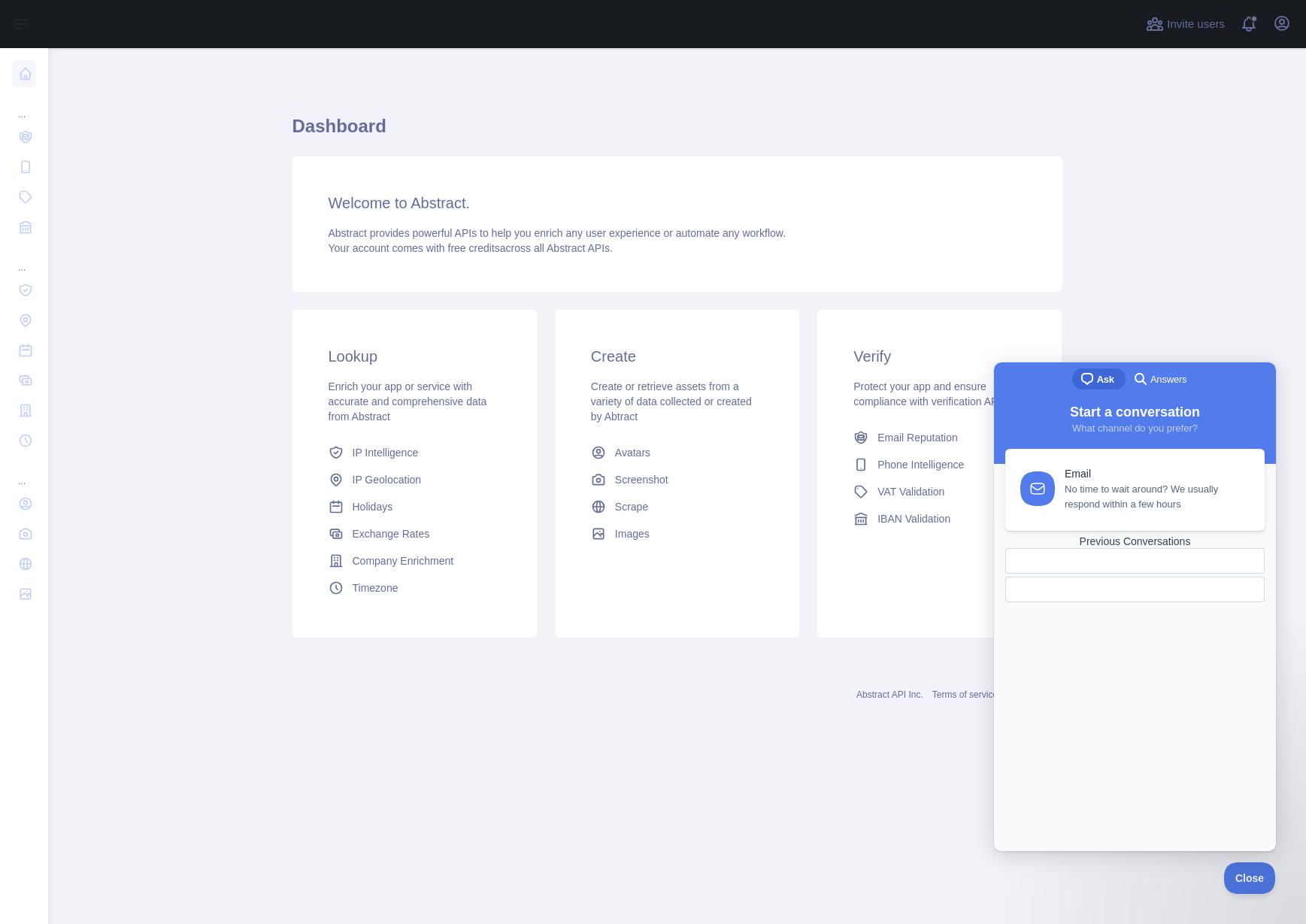
click at [1173, 379] on span "Answers" at bounding box center [1167, 379] width 36 height 15
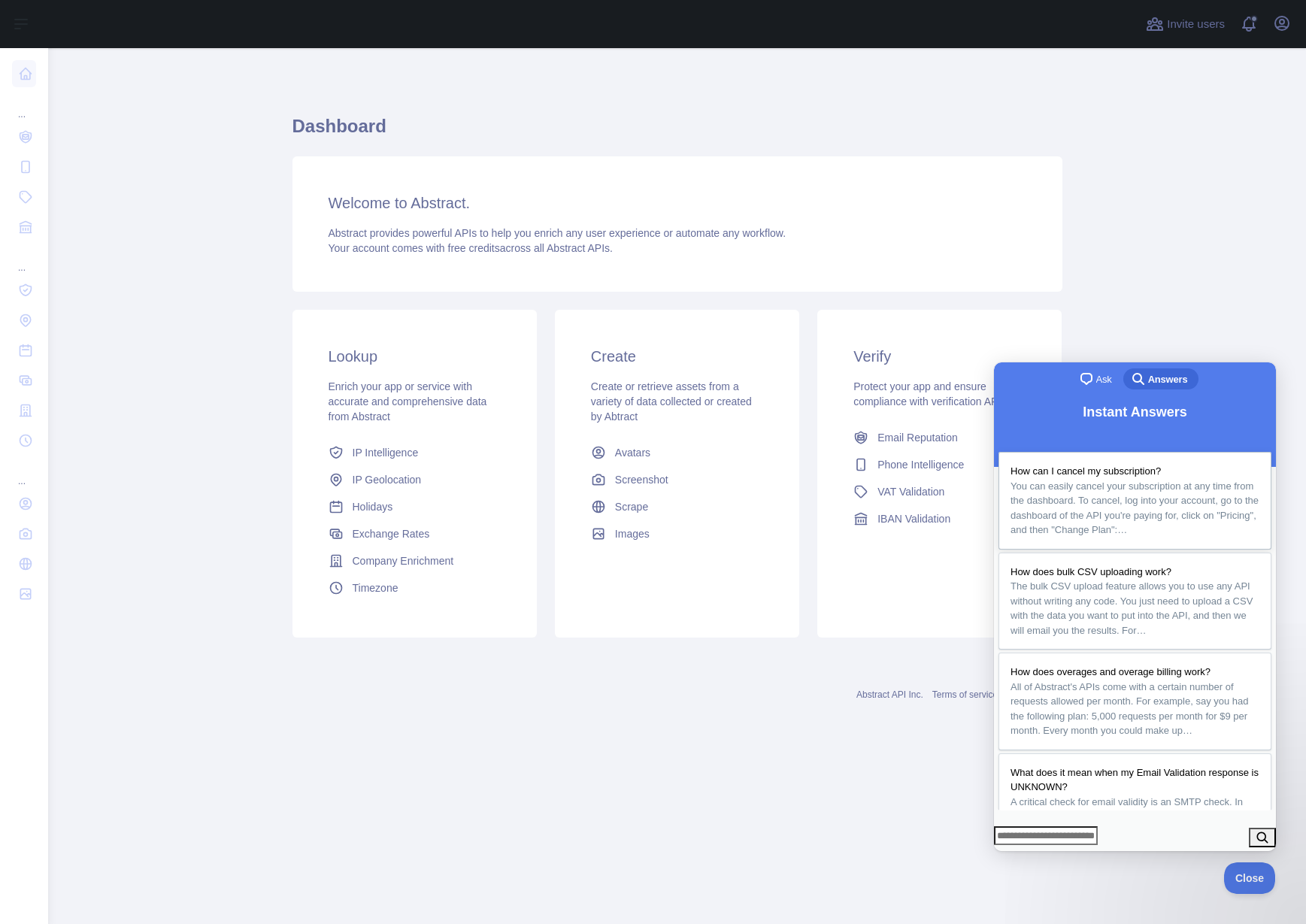
click at [1138, 511] on span "You can easily cancel your subscription at any time from the dashboard. To canc…" at bounding box center [1135, 508] width 249 height 58
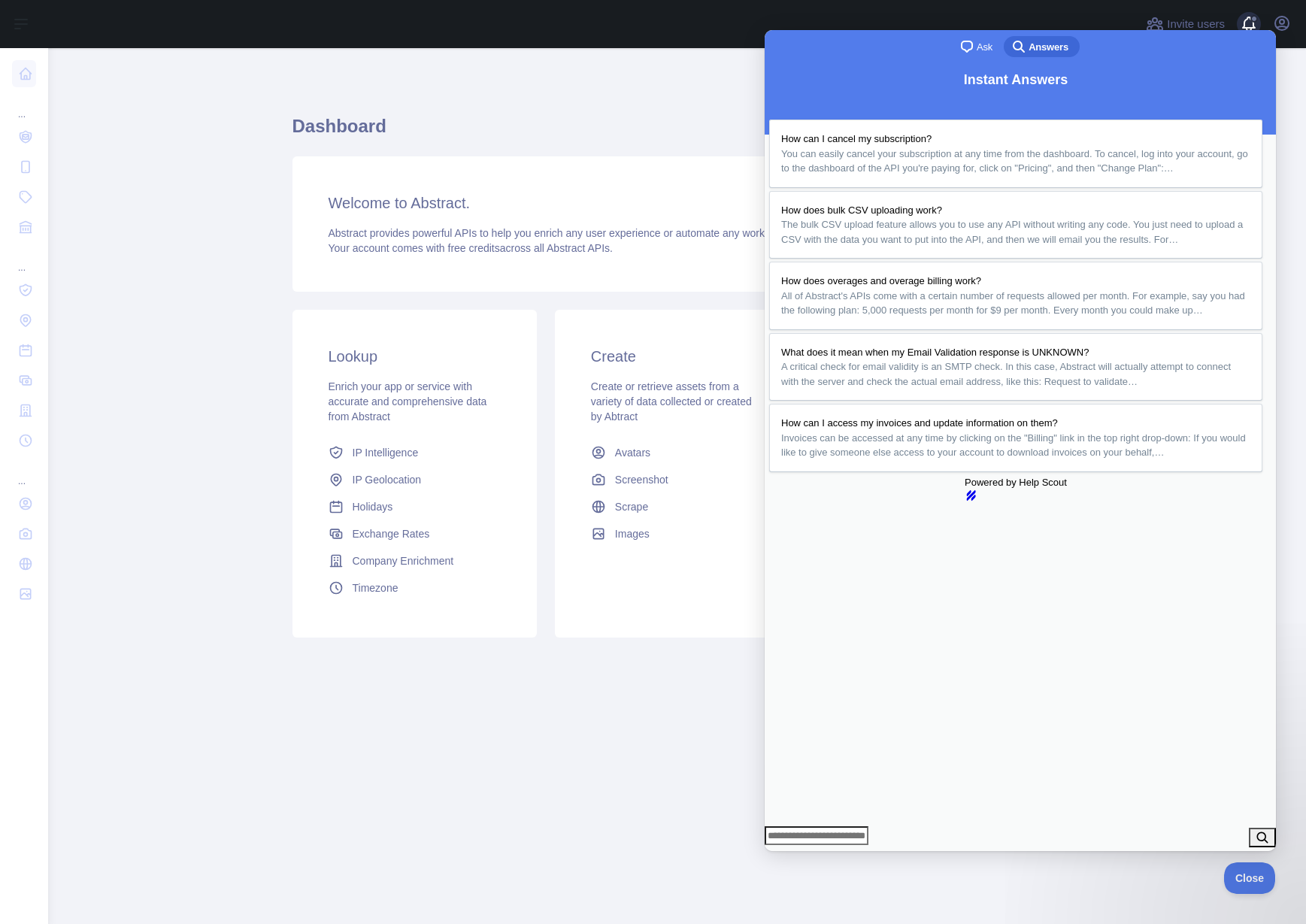
click at [1250, 19] on span at bounding box center [1254, 24] width 30 height 49
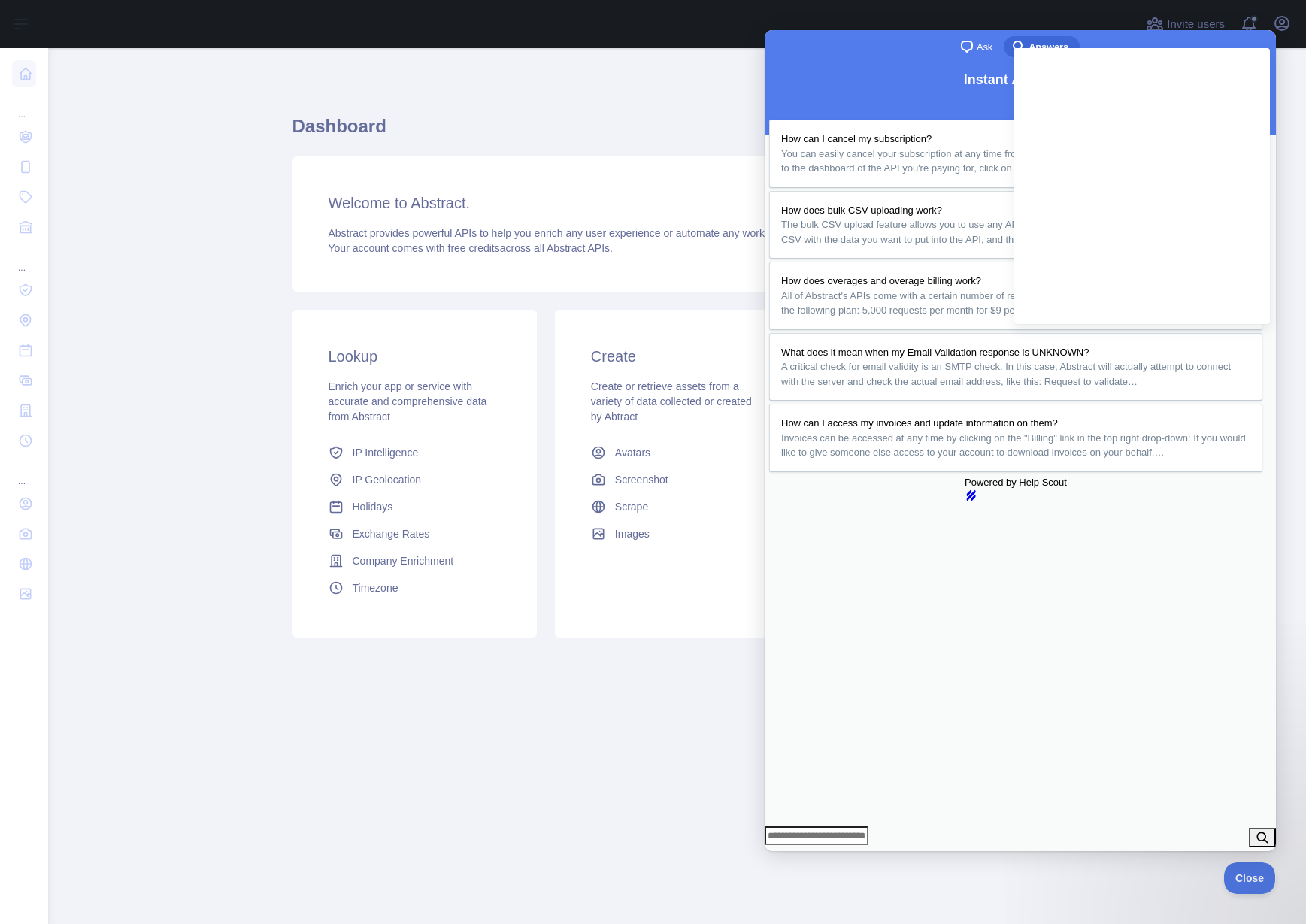
click at [619, 110] on div "Dashboard Welcome to Abstract. Abstract provides powerful APIs to help you enri…" at bounding box center [677, 371] width 770 height 574
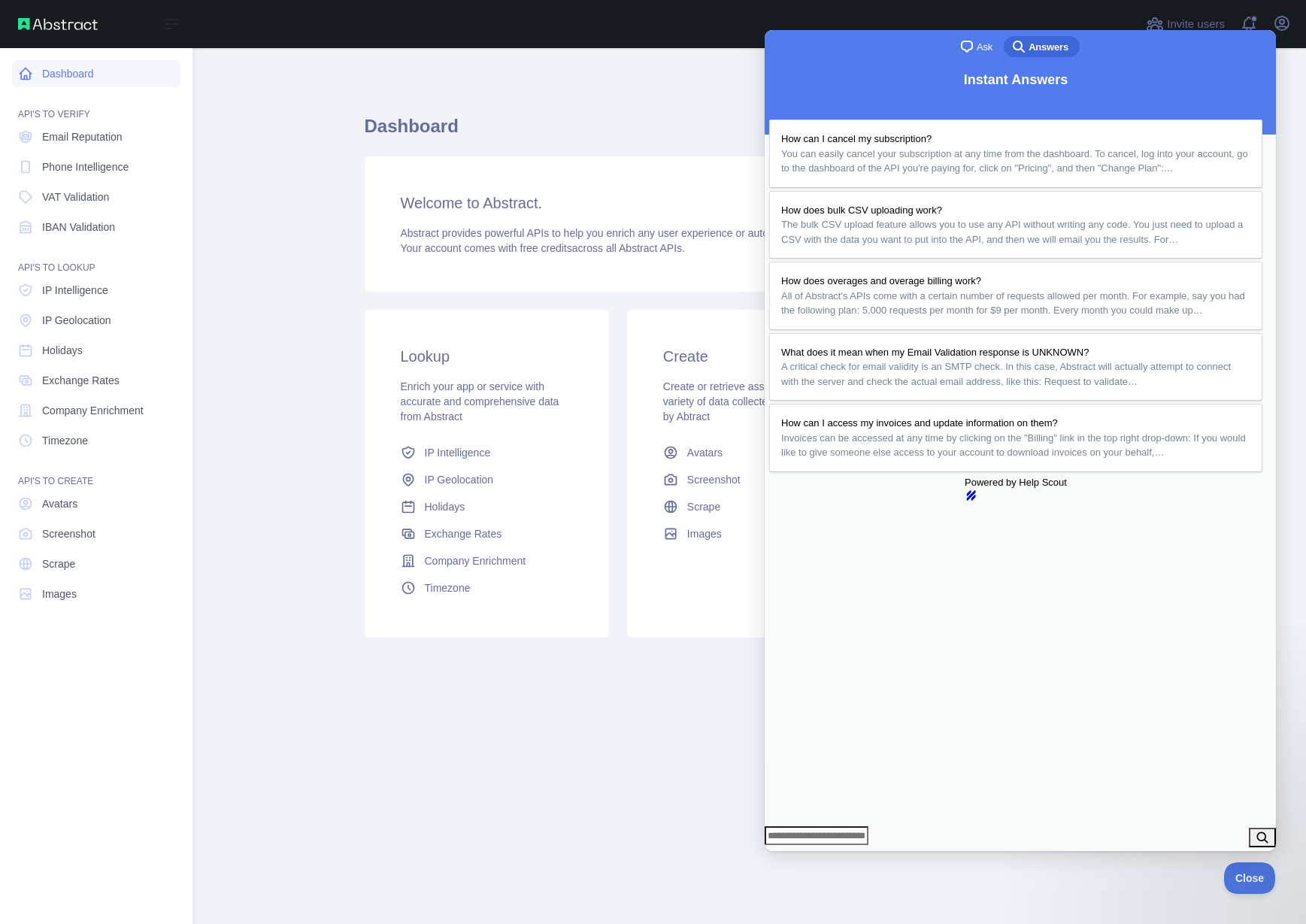
click at [71, 76] on link "Dashboard" at bounding box center [95, 74] width 168 height 27
click at [61, 22] on img at bounding box center [58, 24] width 80 height 12
click at [76, 142] on span "Email Reputation" at bounding box center [82, 136] width 81 height 15
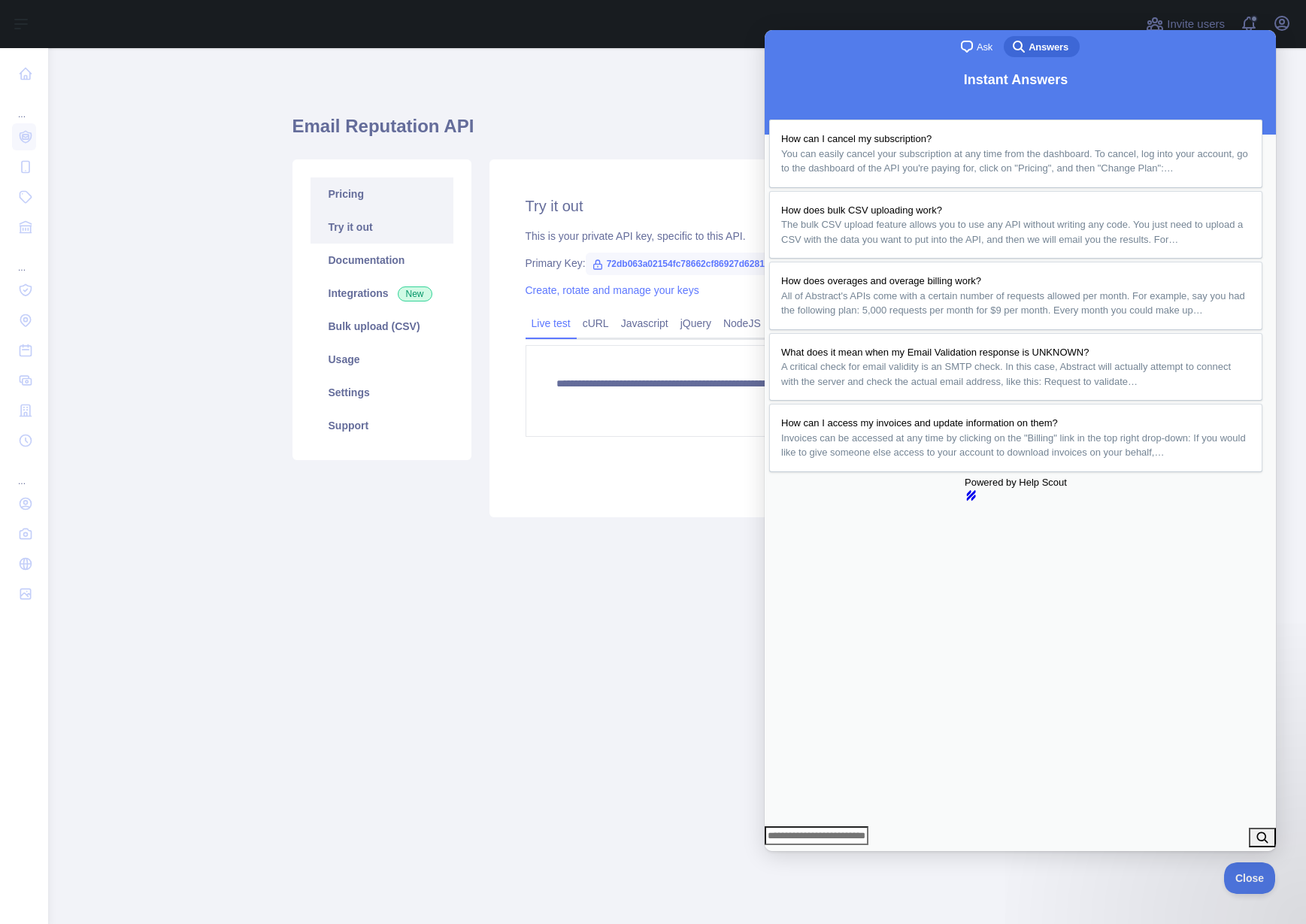
click at [344, 189] on link "Pricing" at bounding box center [381, 194] width 143 height 33
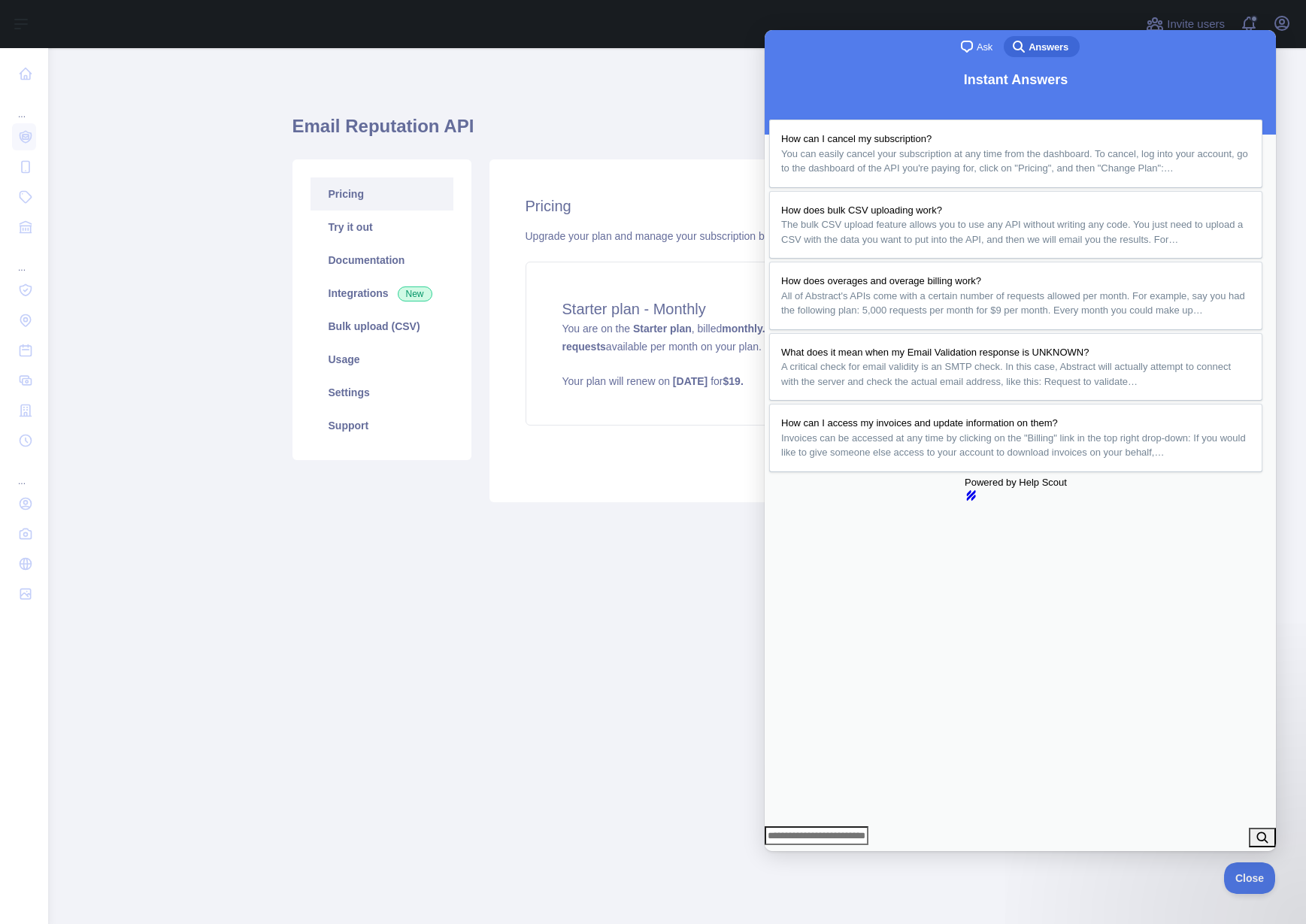
click at [792, 851] on button "Close" at bounding box center [778, 861] width 27 height 19
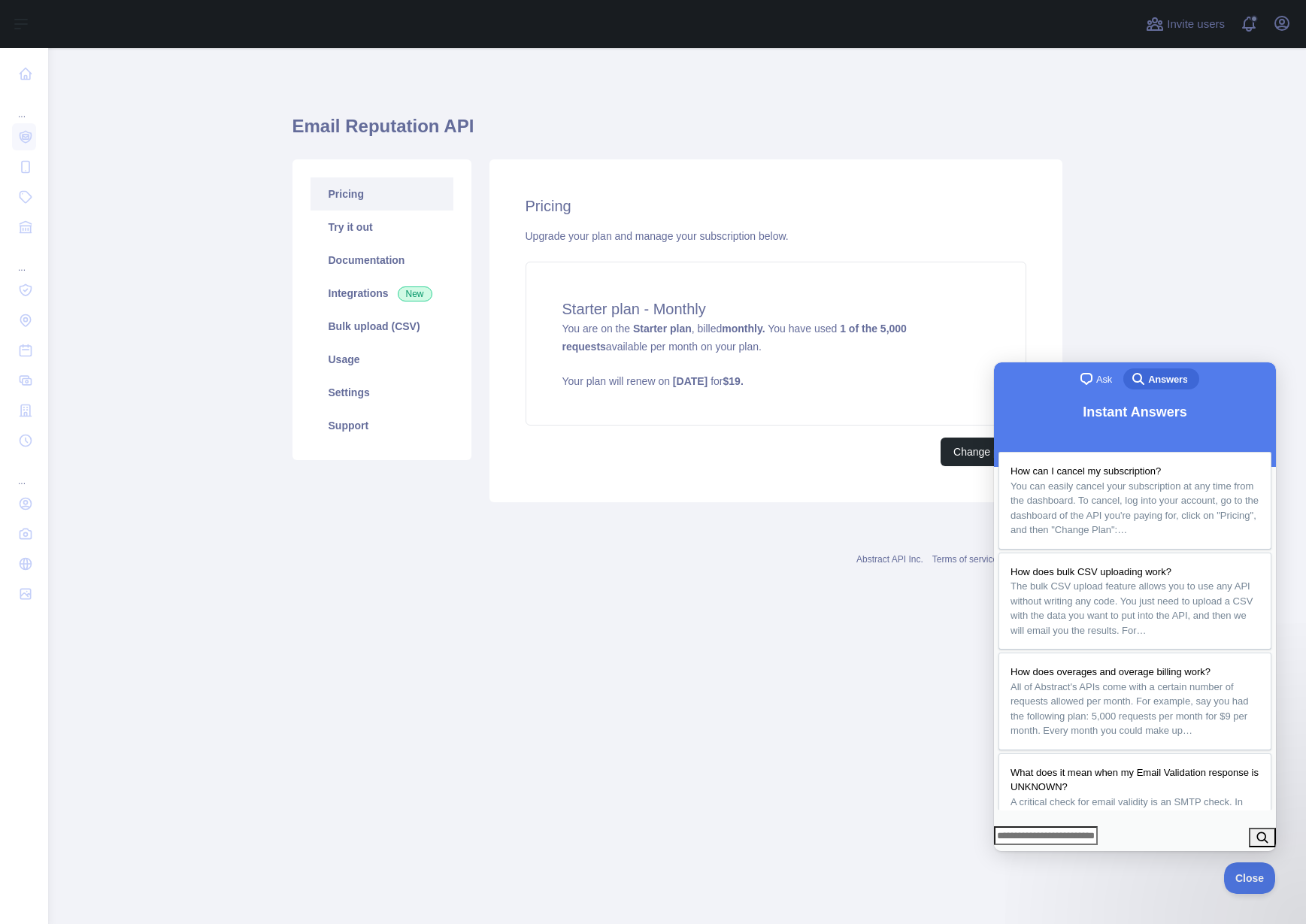
click at [1042, 319] on div "Pricing Upgrade your plan and manage your subscription below. Starter plan - Mo…" at bounding box center [775, 330] width 572 height 343
drag, startPoint x: 1255, startPoint y: 874, endPoint x: 1311, endPoint y: 873, distance: 56.0
click at [1255, 874] on span "Close" at bounding box center [1245, 875] width 52 height 11
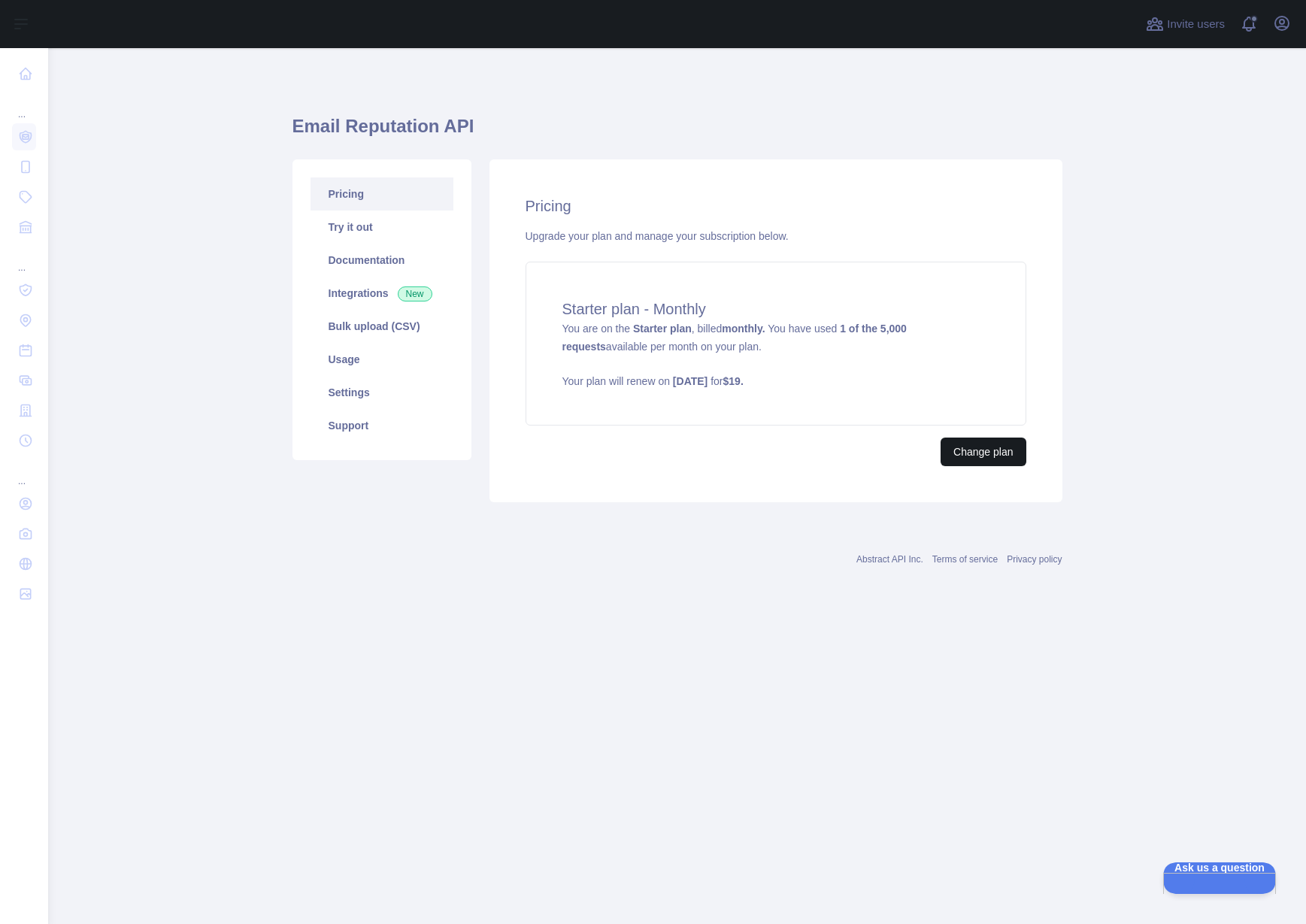
click at [986, 460] on button "Change plan" at bounding box center [982, 451] width 85 height 28
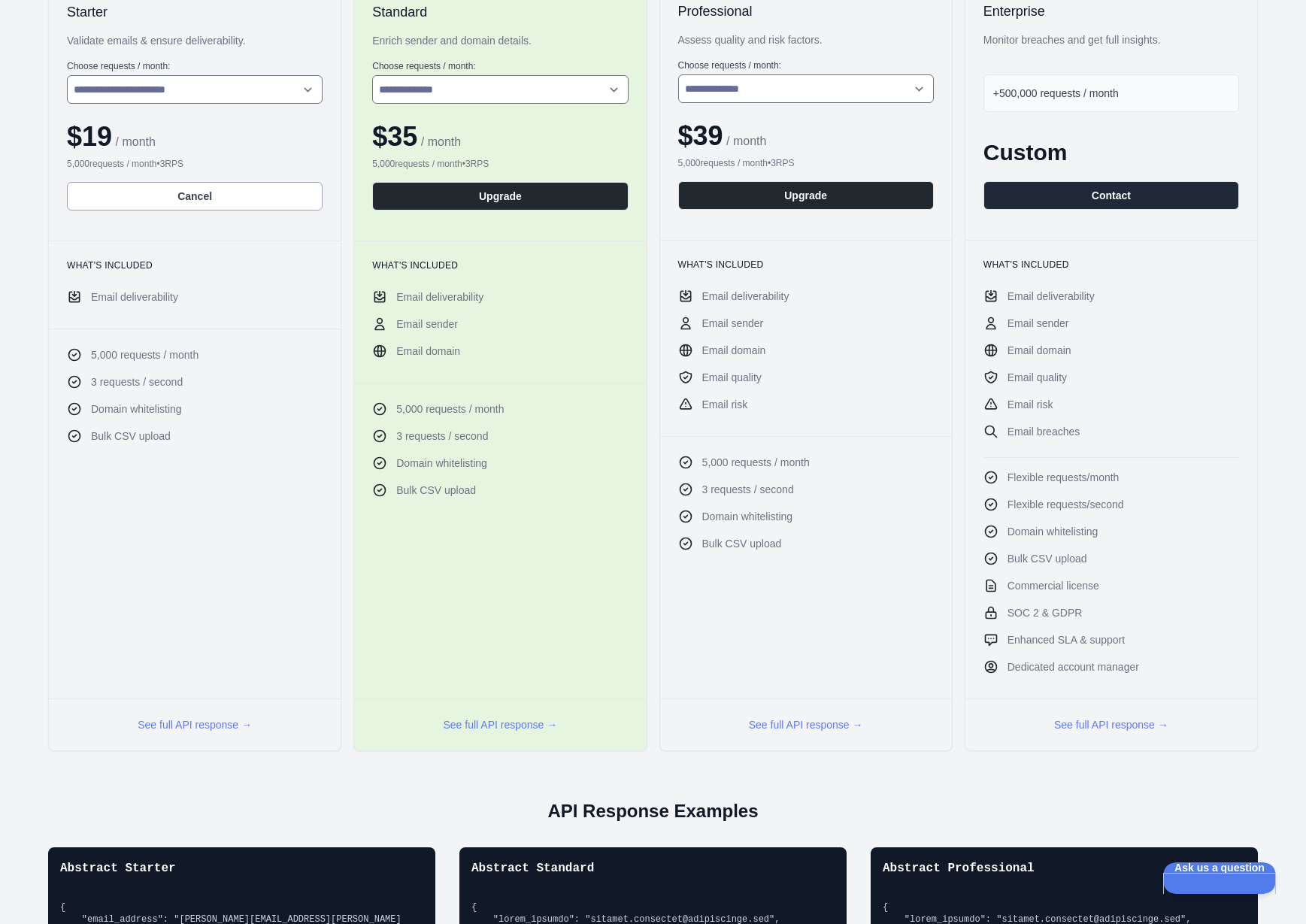
scroll to position [32, 0]
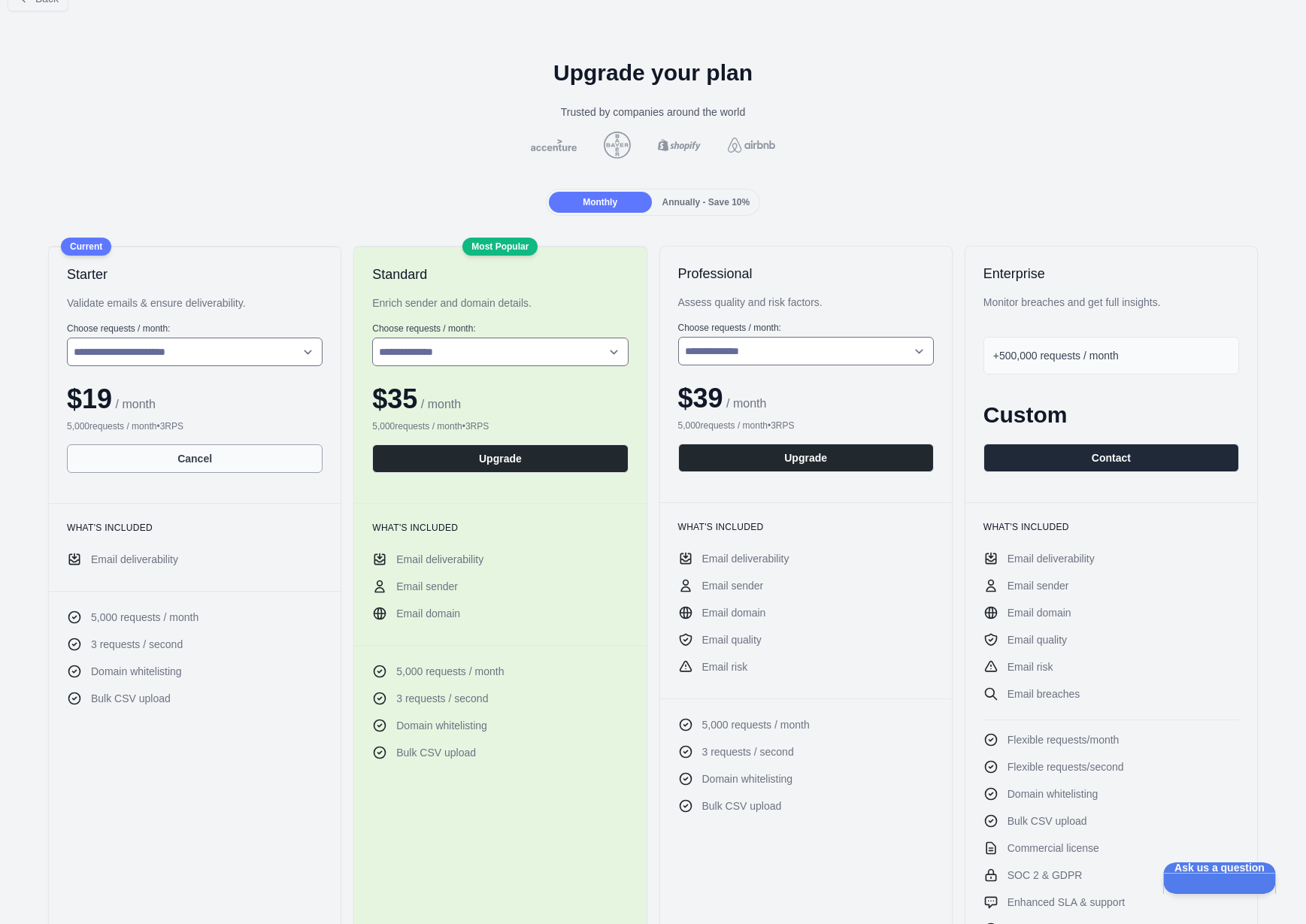
click at [190, 461] on button "Cancel" at bounding box center [194, 458] width 256 height 28
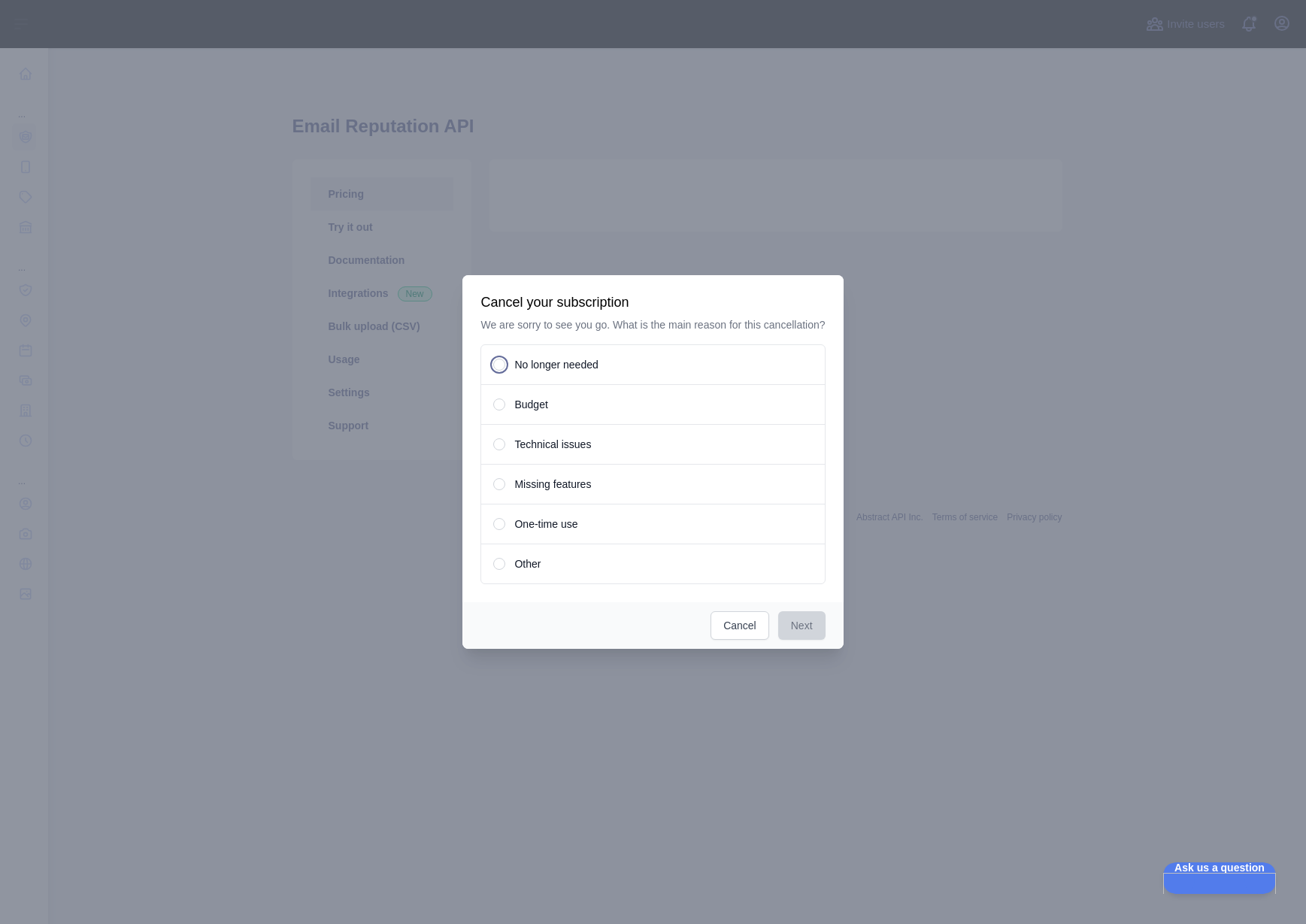
click at [499, 569] on span at bounding box center [498, 564] width 12 height 12
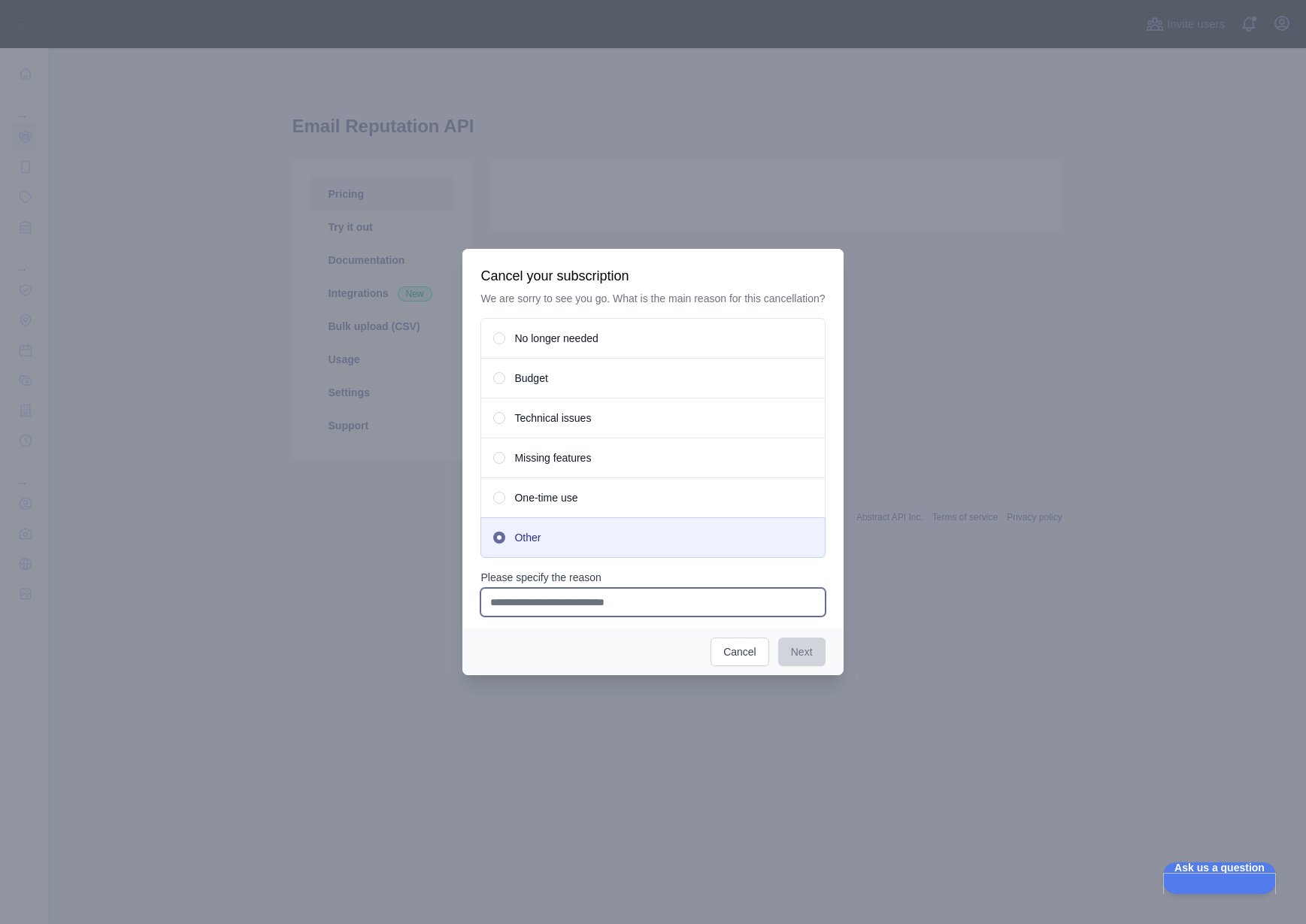
click at [563, 609] on input "Please specify the reason" at bounding box center [652, 601] width 344 height 28
type input "**********"
click at [811, 661] on button "Next" at bounding box center [802, 651] width 48 height 28
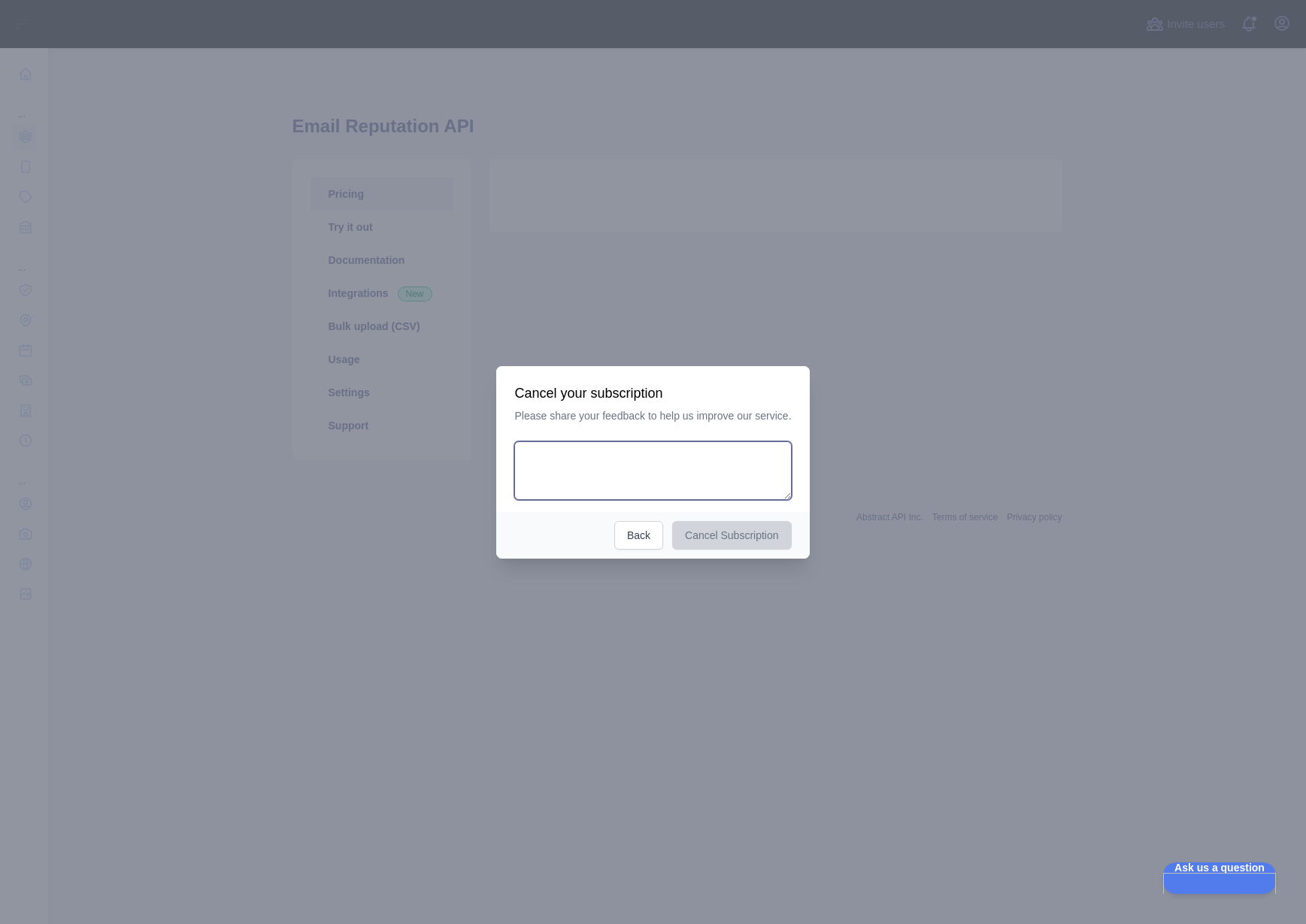
click at [586, 456] on textarea at bounding box center [652, 470] width 277 height 58
type textarea "**********"
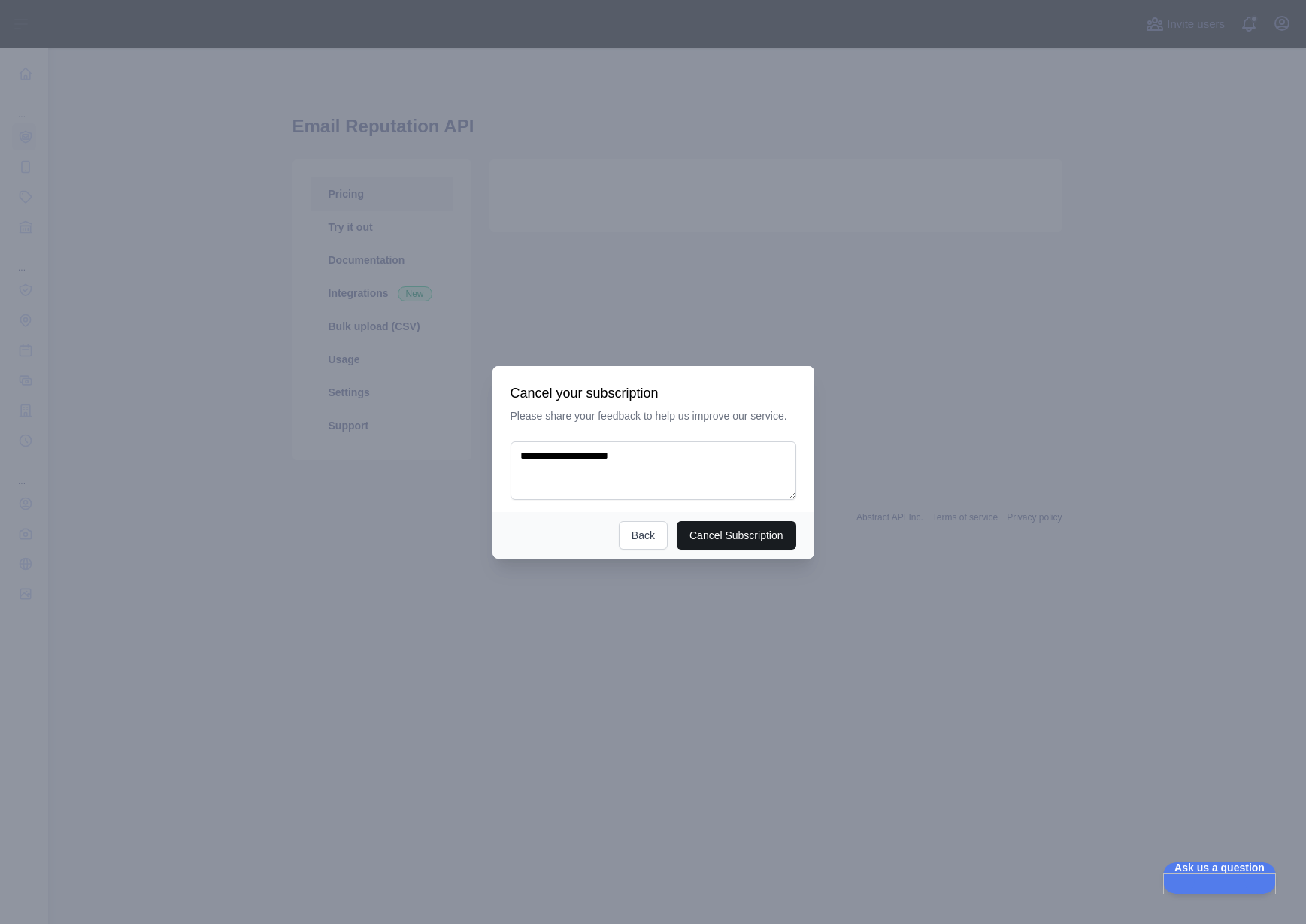
click at [739, 546] on button "Cancel Subscription" at bounding box center [736, 534] width 120 height 28
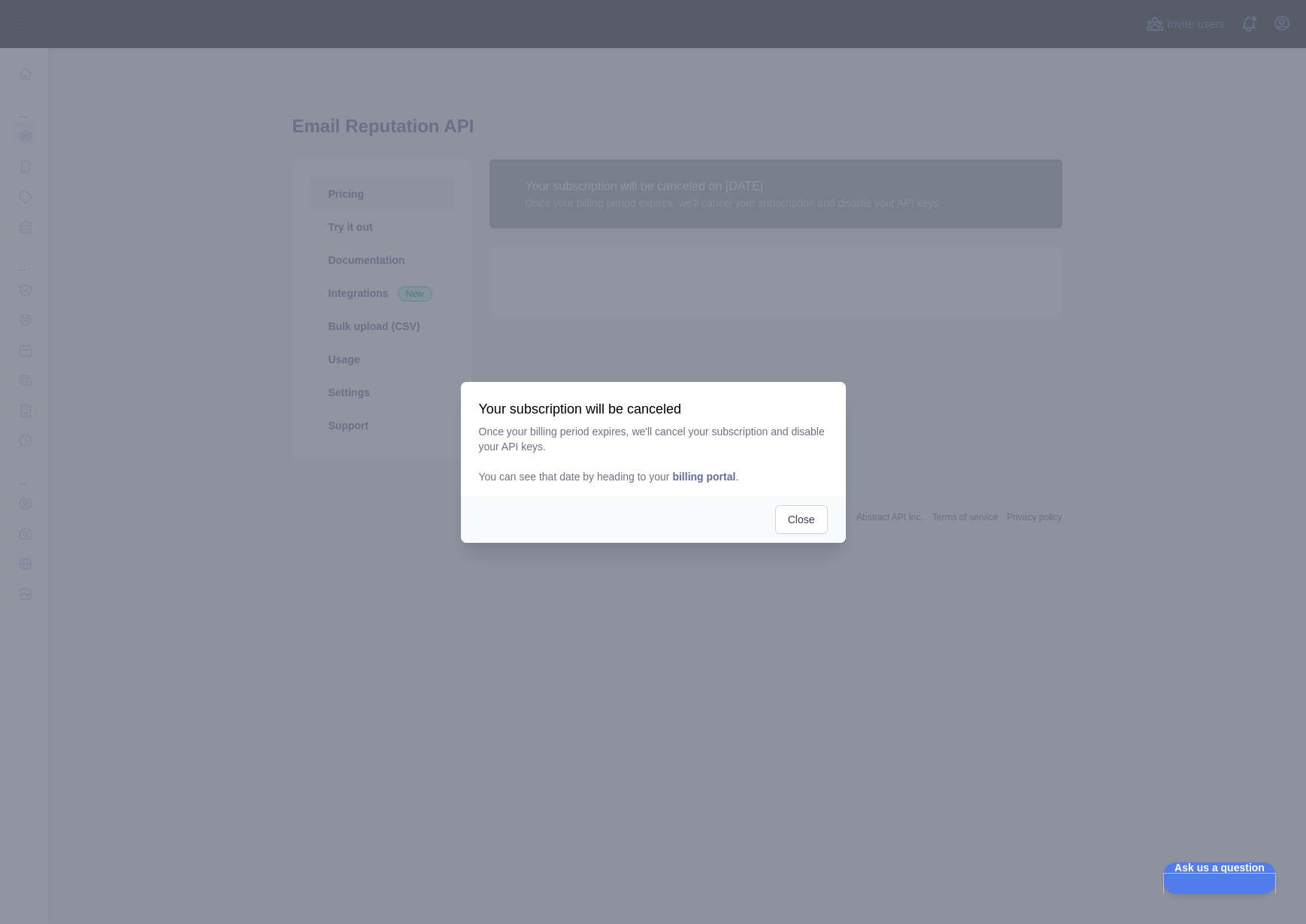
click at [805, 523] on button "Close" at bounding box center [801, 519] width 52 height 28
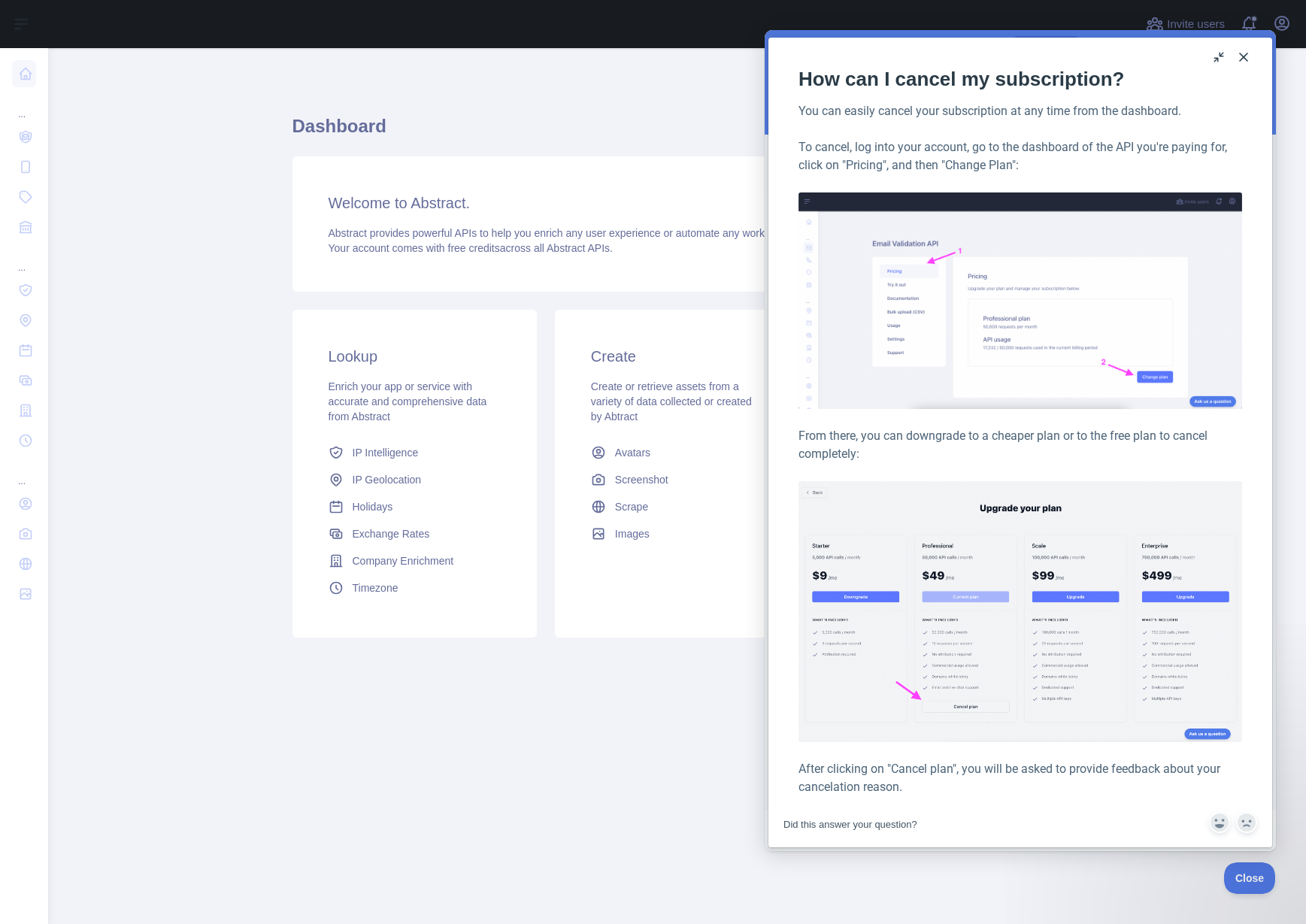
click at [260, 82] on main "Dashboard Welcome to Abstract. Abstract provides powerful APIs to help you enri…" at bounding box center [677, 486] width 1257 height 875
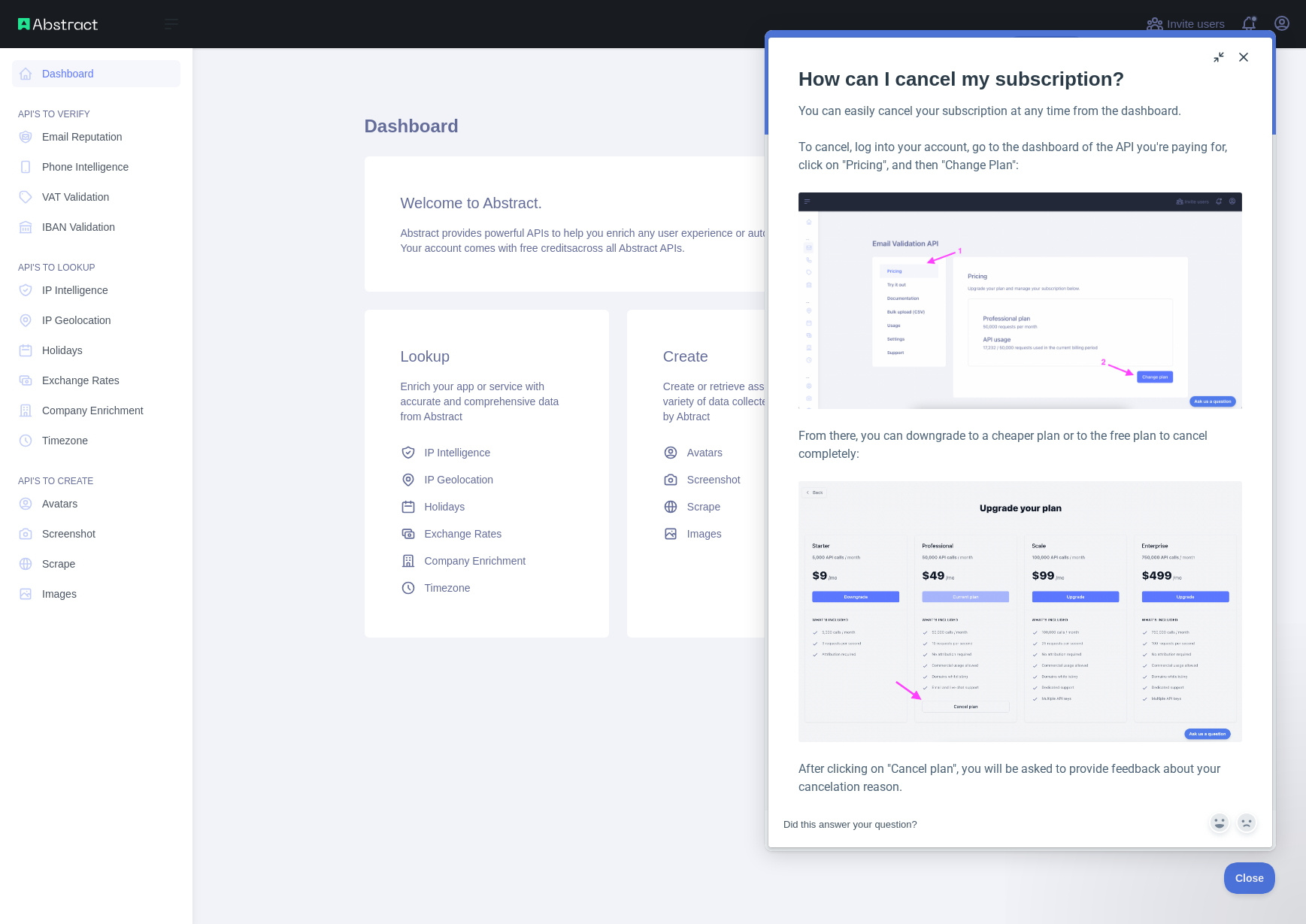
click at [63, 15] on div "Open sidebar" at bounding box center [96, 24] width 192 height 49
click at [25, 21] on img at bounding box center [58, 24] width 80 height 12
